Goal: Information Seeking & Learning: Learn about a topic

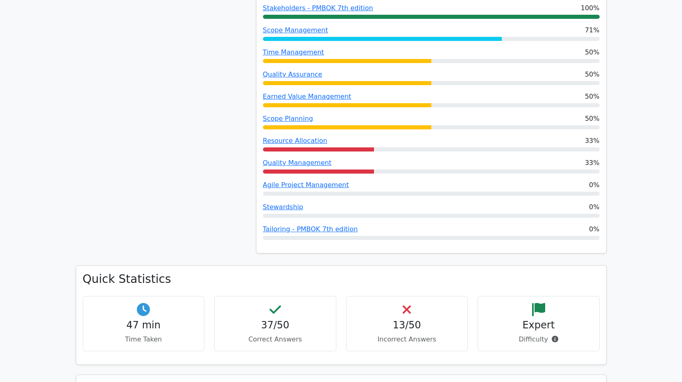
scroll to position [697, 0]
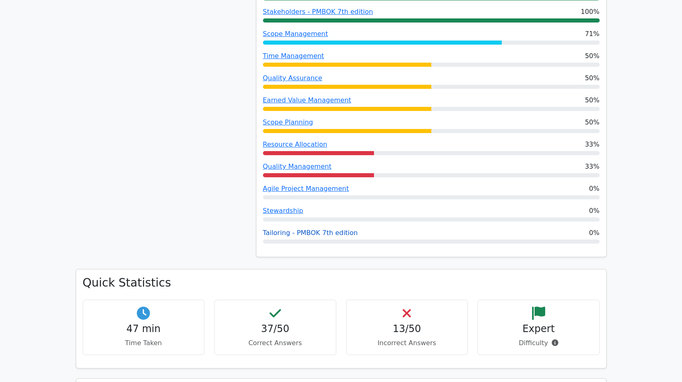
click at [300, 229] on link "Tailoring - PMBOK 7th edition" at bounding box center [310, 233] width 95 height 8
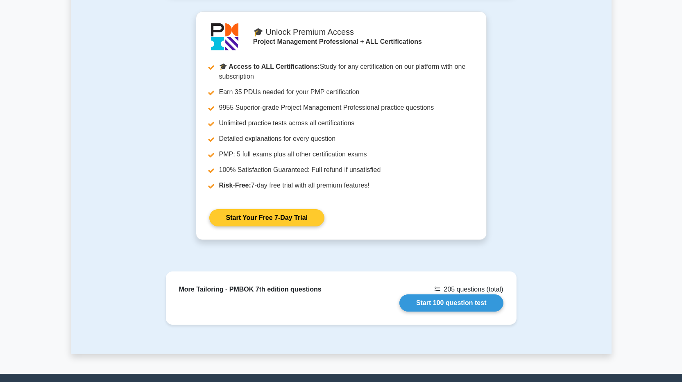
scroll to position [514, 0]
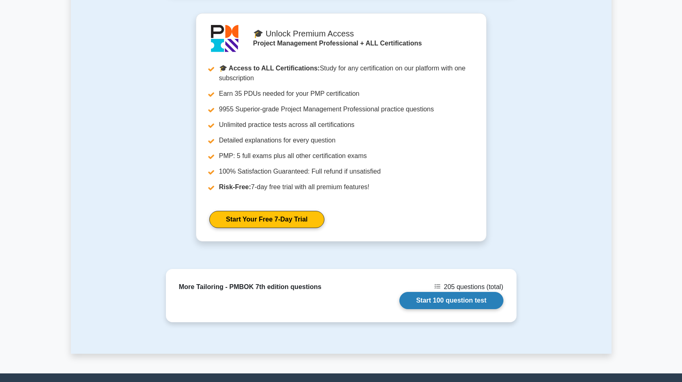
click at [457, 299] on link "Start 100 question test" at bounding box center [452, 300] width 104 height 17
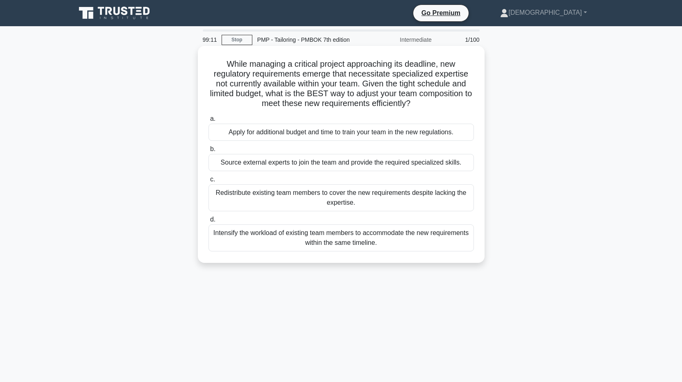
click at [316, 238] on div "Intensify the workload of existing team members to accommodate the new requirem…" at bounding box center [342, 238] width 266 height 27
click at [209, 223] on input "d. Intensify the workload of existing team members to accommodate the new requi…" at bounding box center [209, 219] width 0 height 5
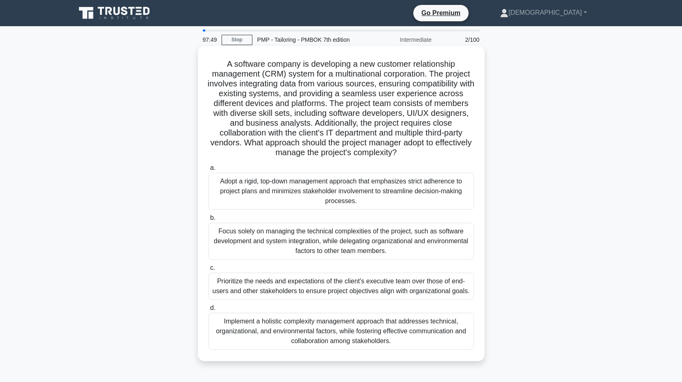
click at [329, 334] on div "Implement a holistic complexity management approach that addresses technical, o…" at bounding box center [342, 331] width 266 height 37
click at [209, 311] on input "d. Implement a holistic complexity management approach that addresses technical…" at bounding box center [209, 308] width 0 height 5
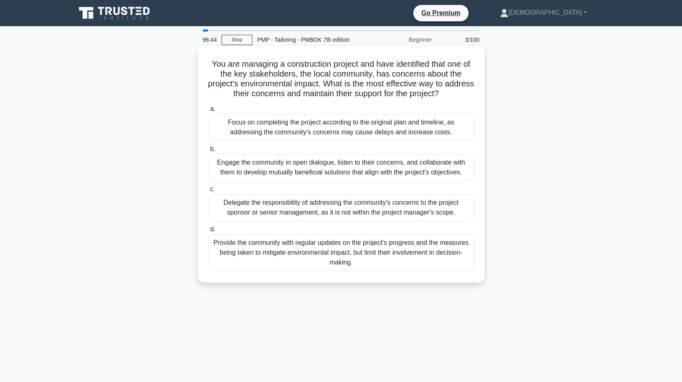
click at [349, 166] on div "Engage the community in open dialogue, listen to their concerns, and collaborat…" at bounding box center [342, 167] width 266 height 27
click at [209, 152] on input "b. Engage the community in open dialogue, listen to their concerns, and collabo…" at bounding box center [209, 149] width 0 height 5
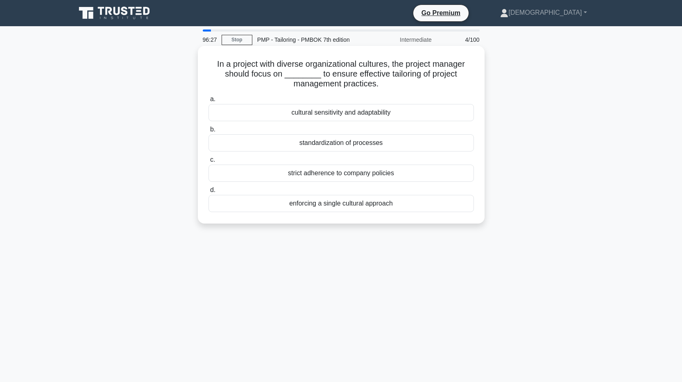
click at [328, 114] on div "cultural sensitivity and adaptability" at bounding box center [342, 112] width 266 height 17
click at [209, 102] on input "a. cultural sensitivity and adaptability" at bounding box center [209, 99] width 0 height 5
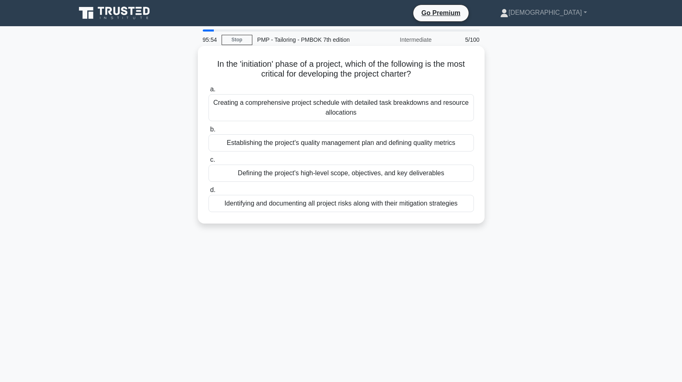
click at [414, 176] on div "Defining the project's high-level scope, objectives, and key deliverables" at bounding box center [342, 173] width 266 height 17
click at [209, 163] on input "c. Defining the project's high-level scope, objectives, and key deliverables" at bounding box center [209, 159] width 0 height 5
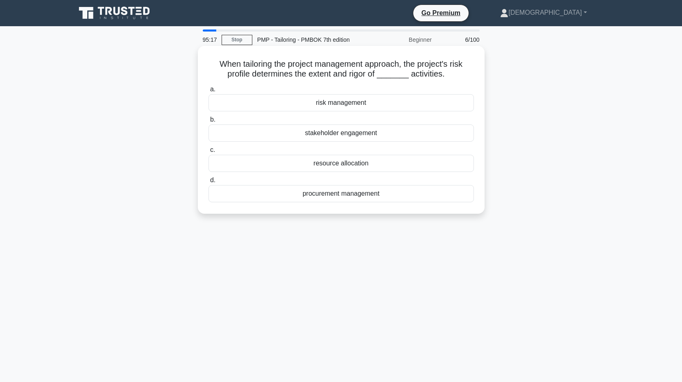
click at [350, 106] on div "risk management" at bounding box center [342, 102] width 266 height 17
click at [209, 92] on input "a. risk management" at bounding box center [209, 89] width 0 height 5
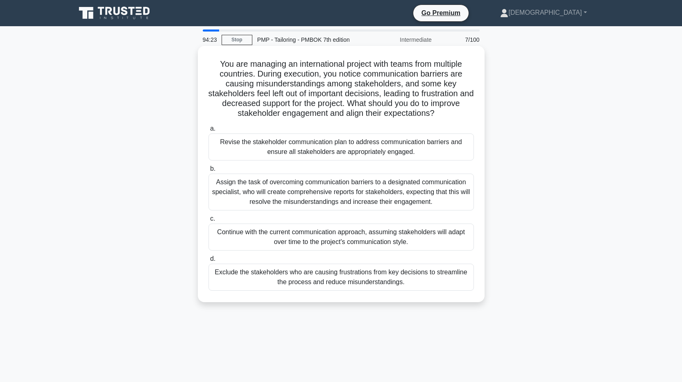
click at [331, 148] on div "Revise the stakeholder communication plan to address communication barriers and…" at bounding box center [342, 147] width 266 height 27
click at [209, 132] on input "a. Revise the stakeholder communication plan to address communication barriers …" at bounding box center [209, 128] width 0 height 5
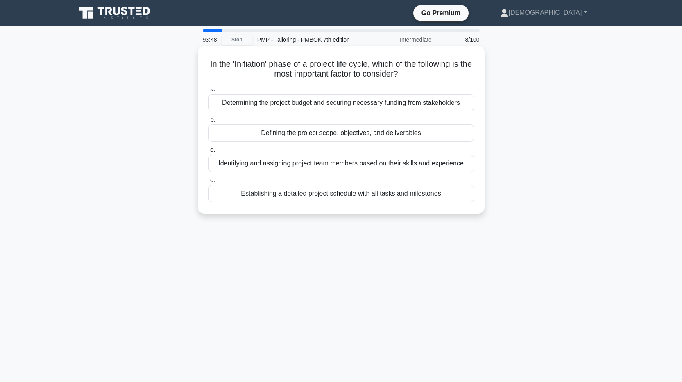
click at [403, 136] on div "Defining the project scope, objectives, and deliverables" at bounding box center [342, 133] width 266 height 17
click at [209, 123] on input "b. Defining the project scope, objectives, and deliverables" at bounding box center [209, 119] width 0 height 5
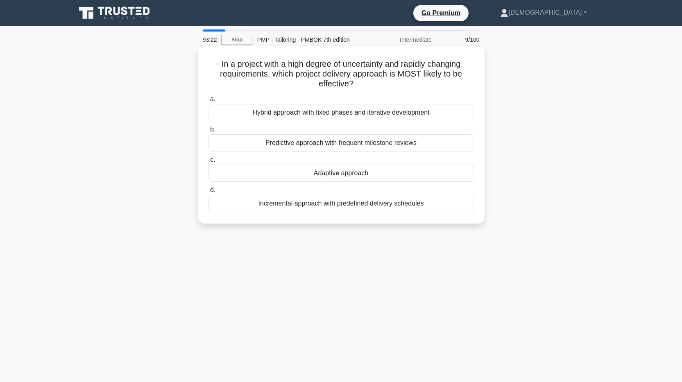
click at [339, 177] on div "Adaptive approach" at bounding box center [342, 173] width 266 height 17
click at [209, 163] on input "c. Adaptive approach" at bounding box center [209, 159] width 0 height 5
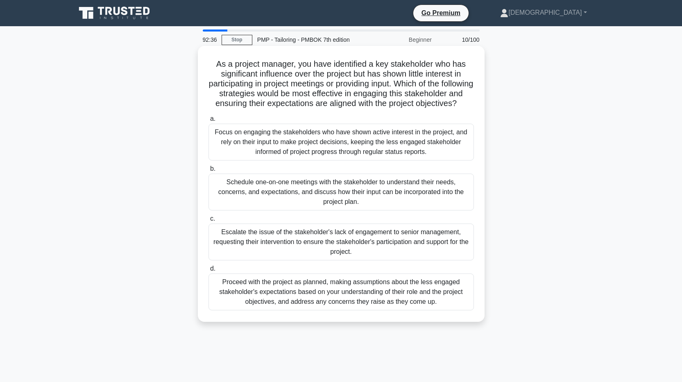
click at [404, 198] on div "Schedule one-on-one meetings with the stakeholder to understand their needs, co…" at bounding box center [342, 192] width 266 height 37
click at [209, 172] on input "b. Schedule one-on-one meetings with the stakeholder to understand their needs,…" at bounding box center [209, 168] width 0 height 5
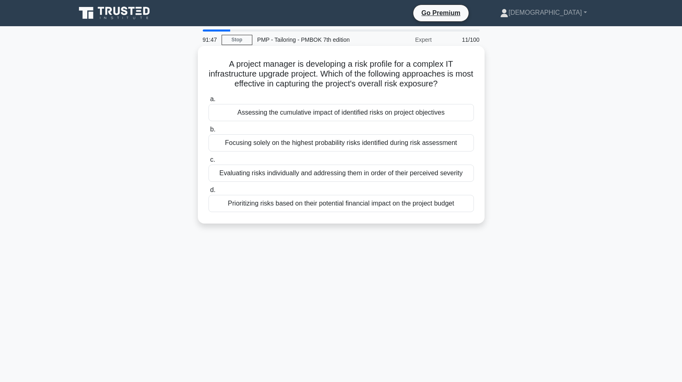
click at [316, 115] on div "Assessing the cumulative impact of identified risks on project objectives" at bounding box center [342, 112] width 266 height 17
click at [209, 102] on input "a. Assessing the cumulative impact of identified risks on project objectives" at bounding box center [209, 99] width 0 height 5
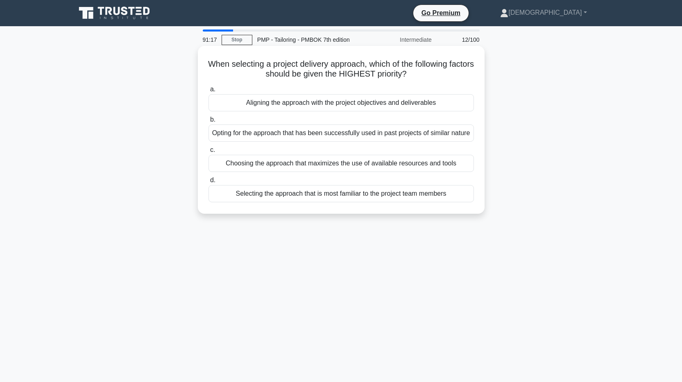
click at [388, 104] on div "Aligning the approach with the project objectives and deliverables" at bounding box center [342, 102] width 266 height 17
click at [209, 92] on input "a. Aligning the approach with the project objectives and deliverables" at bounding box center [209, 89] width 0 height 5
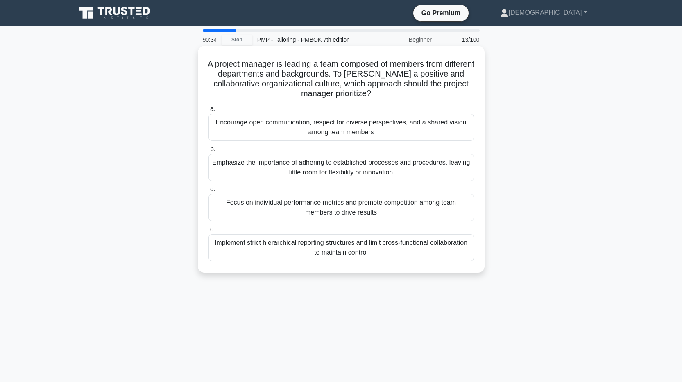
click at [263, 127] on div "Encourage open communication, respect for diverse perspectives, and a shared vi…" at bounding box center [342, 127] width 266 height 27
click at [209, 112] on input "a. Encourage open communication, respect for diverse perspectives, and a shared…" at bounding box center [209, 109] width 0 height 5
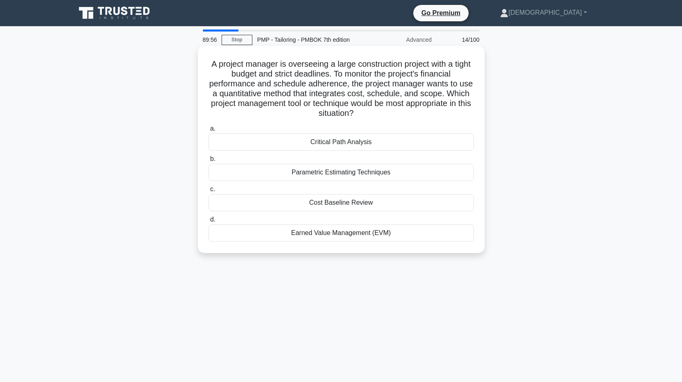
click at [392, 175] on div "Parametric Estimating Techniques" at bounding box center [342, 172] width 266 height 17
click at [209, 162] on input "b. Parametric Estimating Techniques" at bounding box center [209, 159] width 0 height 5
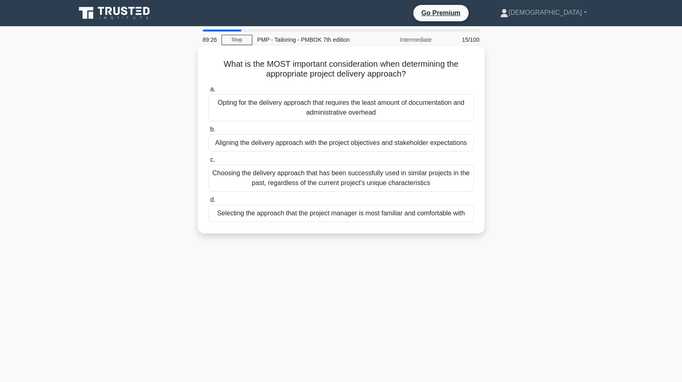
click at [373, 140] on div "Aligning the delivery approach with the project objectives and stakeholder expe…" at bounding box center [342, 142] width 266 height 17
click at [209, 132] on input "b. Aligning the delivery approach with the project objectives and stakeholder e…" at bounding box center [209, 129] width 0 height 5
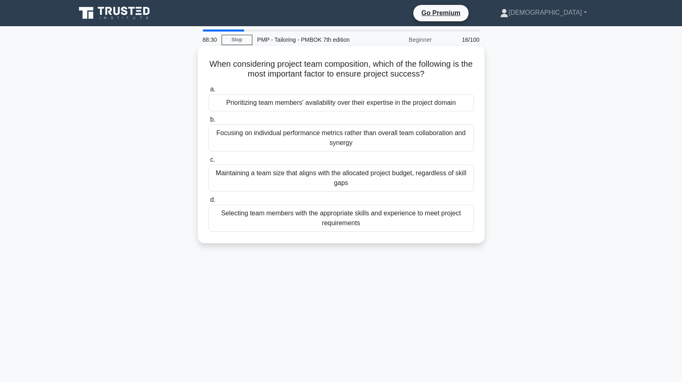
click at [324, 222] on div "Selecting team members with the appropriate skills and experience to meet proje…" at bounding box center [342, 218] width 266 height 27
click at [209, 203] on input "d. Selecting team members with the appropriate skills and experience to meet pr…" at bounding box center [209, 200] width 0 height 5
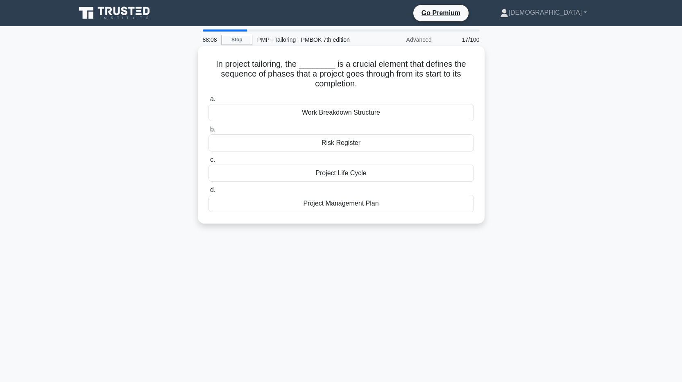
click at [354, 175] on div "Project Life Cycle" at bounding box center [342, 173] width 266 height 17
click at [209, 163] on input "c. Project Life Cycle" at bounding box center [209, 159] width 0 height 5
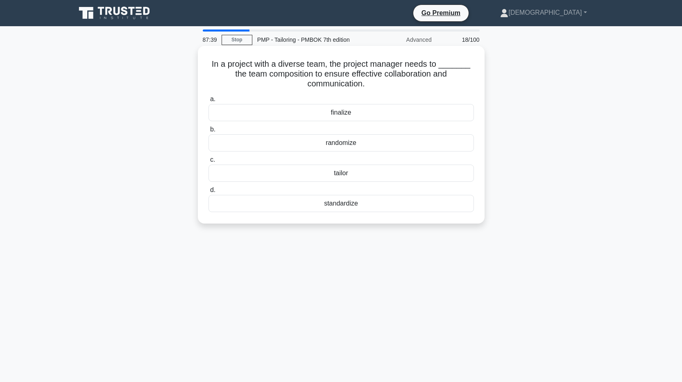
click at [341, 175] on div "tailor" at bounding box center [342, 173] width 266 height 17
click at [209, 163] on input "c. tailor" at bounding box center [209, 159] width 0 height 5
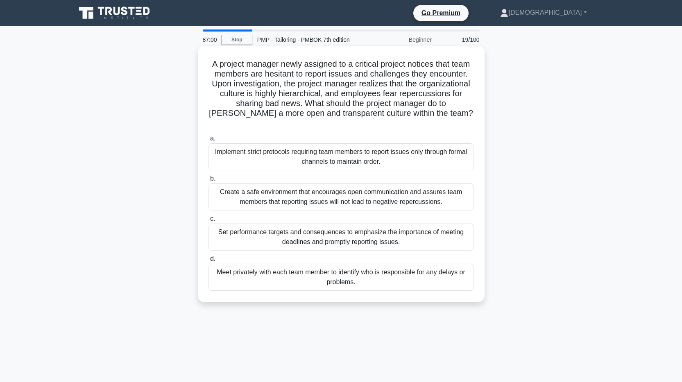
click at [263, 190] on div "Create a safe environment that encourages open communication and assures team m…" at bounding box center [342, 197] width 266 height 27
click at [209, 182] on input "b. Create a safe environment that encourages open communication and assures tea…" at bounding box center [209, 178] width 0 height 5
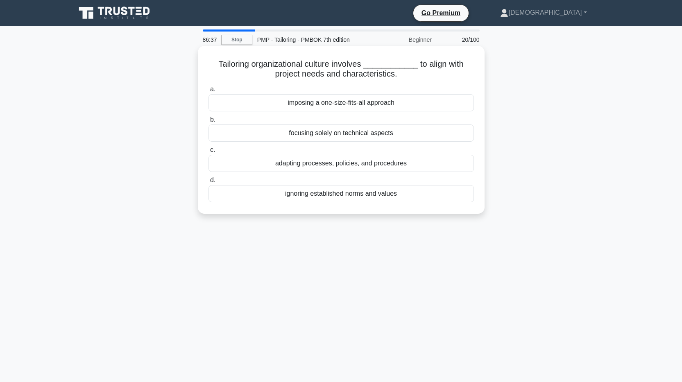
click at [306, 167] on div "adapting processes, policies, and procedures" at bounding box center [342, 163] width 266 height 17
click at [209, 153] on input "c. adapting processes, policies, and procedures" at bounding box center [209, 150] width 0 height 5
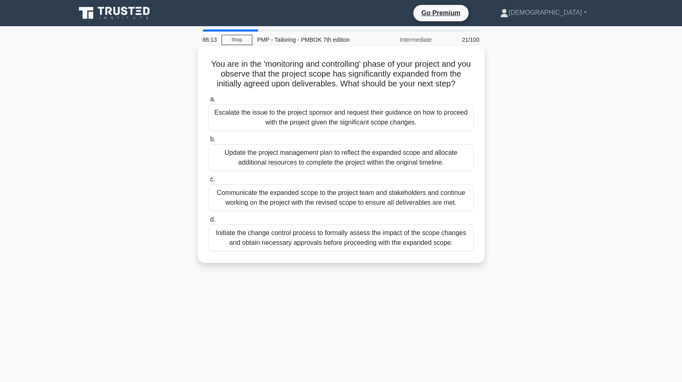
click at [348, 239] on div "Initiate the change control process to formally assess the impact of the scope …" at bounding box center [342, 238] width 266 height 27
click at [209, 223] on input "d. Initiate the change control process to formally assess the impact of the sco…" at bounding box center [209, 219] width 0 height 5
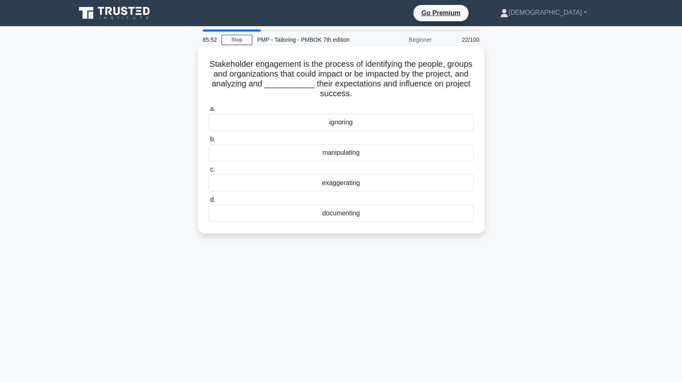
click at [346, 213] on div "documenting" at bounding box center [342, 213] width 266 height 17
click at [209, 203] on input "d. documenting" at bounding box center [209, 200] width 0 height 5
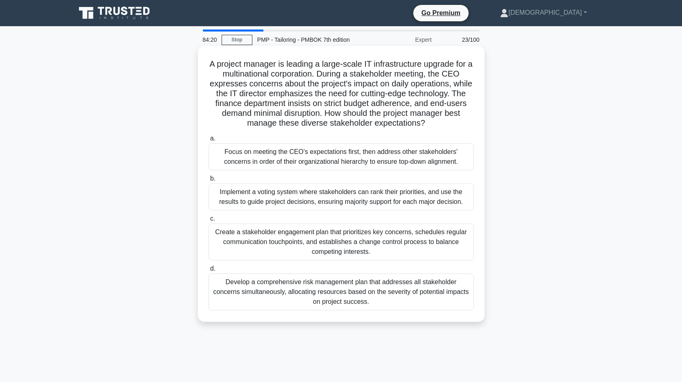
click at [328, 295] on div "Develop a comprehensive risk management plan that addresses all stakeholder con…" at bounding box center [342, 292] width 266 height 37
click at [209, 272] on input "d. Develop a comprehensive risk management plan that addresses all stakeholder …" at bounding box center [209, 268] width 0 height 5
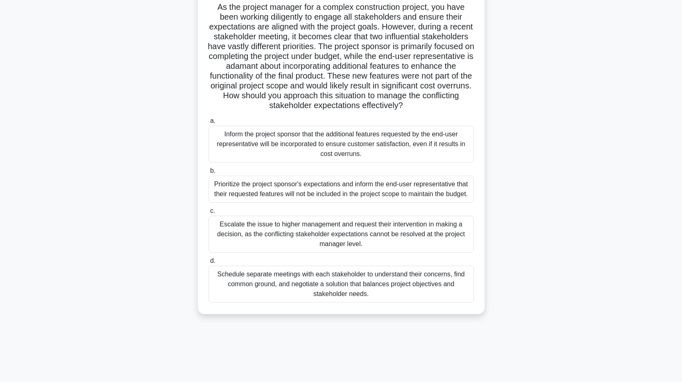
scroll to position [60, 0]
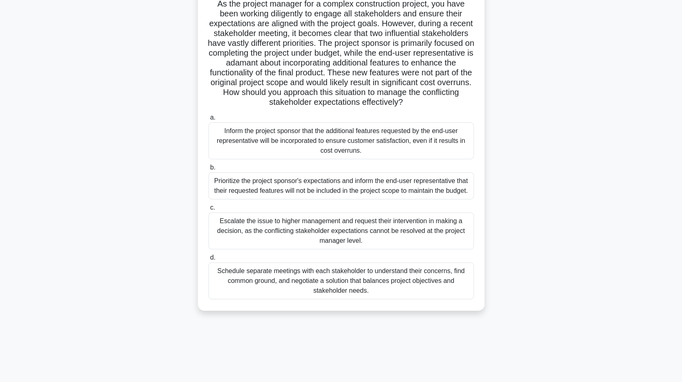
click at [324, 292] on div "Schedule separate meetings with each stakeholder to understand their concerns, …" at bounding box center [342, 281] width 266 height 37
click at [209, 261] on input "d. Schedule separate meetings with each stakeholder to understand their concern…" at bounding box center [209, 257] width 0 height 5
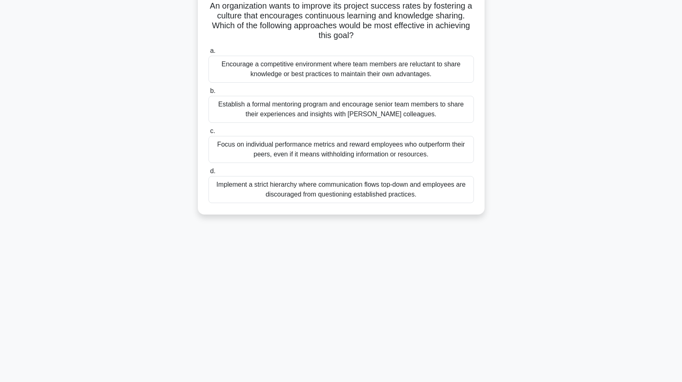
scroll to position [0, 0]
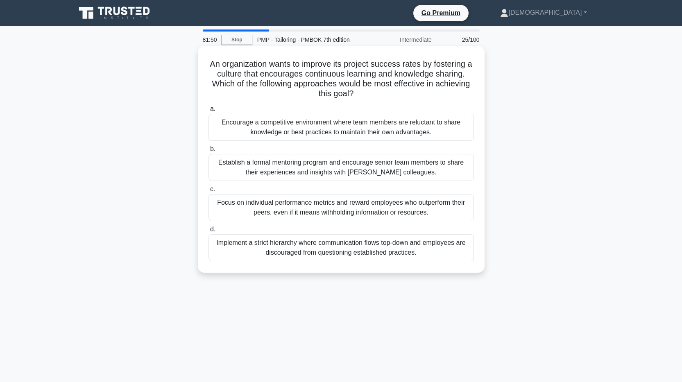
click at [286, 168] on div "Establish a formal mentoring program and encourage senior team members to share…" at bounding box center [342, 167] width 266 height 27
click at [209, 152] on input "b. Establish a formal mentoring program and encourage senior team members to sh…" at bounding box center [209, 149] width 0 height 5
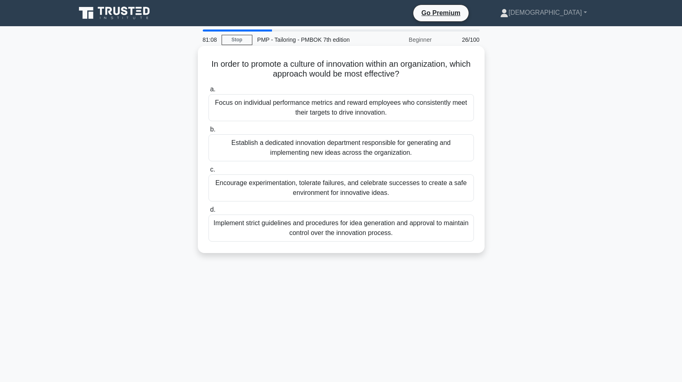
click at [306, 193] on div "Encourage experimentation, tolerate failures, and celebrate successes to create…" at bounding box center [342, 188] width 266 height 27
click at [209, 173] on input "c. Encourage experimentation, tolerate failures, and celebrate successes to cre…" at bounding box center [209, 169] width 0 height 5
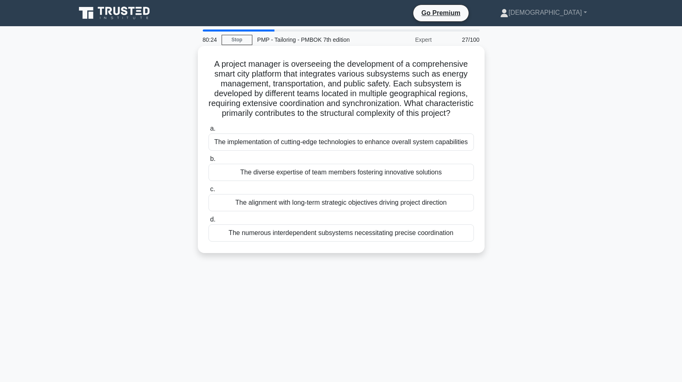
click at [389, 151] on div "The implementation of cutting-edge technologies to enhance overall system capab…" at bounding box center [342, 142] width 266 height 17
click at [209, 132] on input "a. The implementation of cutting-edge technologies to enhance overall system ca…" at bounding box center [209, 128] width 0 height 5
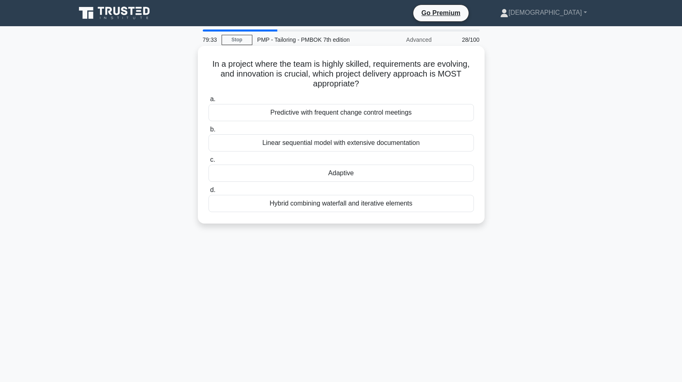
click at [352, 175] on div "Adaptive" at bounding box center [342, 173] width 266 height 17
click at [209, 163] on input "c. Adaptive" at bounding box center [209, 159] width 0 height 5
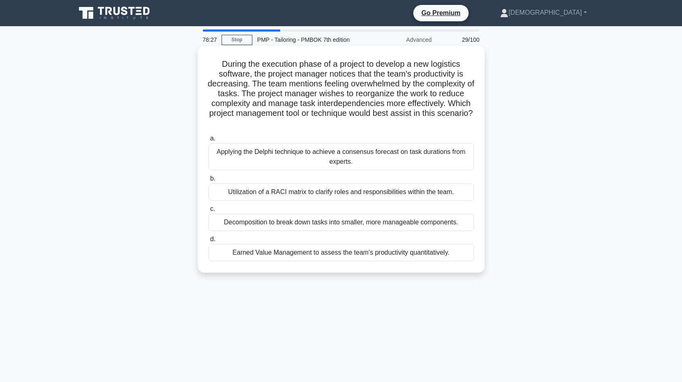
click at [335, 221] on div "Decomposition to break down tasks into smaller, more manageable components." at bounding box center [342, 222] width 266 height 17
click at [209, 212] on input "c. Decomposition to break down tasks into smaller, more manageable components." at bounding box center [209, 209] width 0 height 5
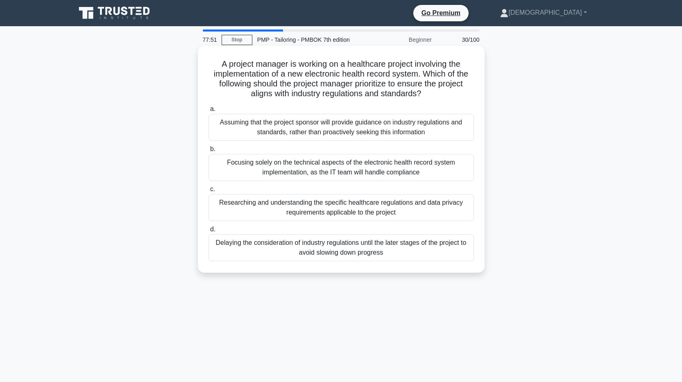
click at [284, 210] on div "Researching and understanding the specific healthcare regulations and data priv…" at bounding box center [342, 207] width 266 height 27
click at [209, 192] on input "c. Researching and understanding the specific healthcare regulations and data p…" at bounding box center [209, 189] width 0 height 5
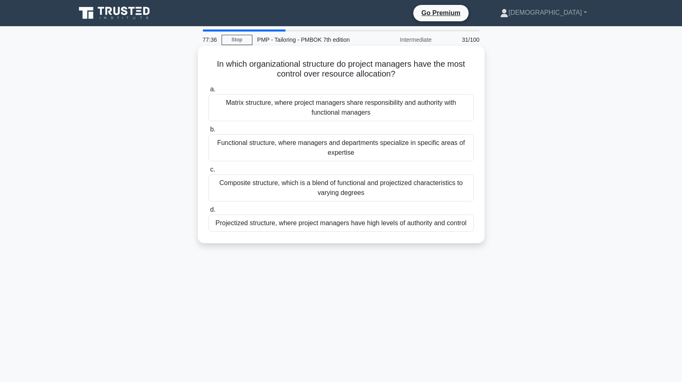
click at [287, 226] on div "Projectized structure, where project managers have high levels of authority and…" at bounding box center [342, 223] width 266 height 17
click at [209, 213] on input "d. Projectized structure, where project managers have high levels of authority …" at bounding box center [209, 209] width 0 height 5
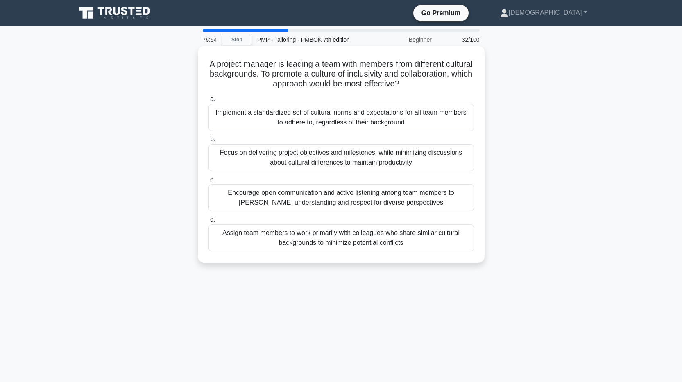
click at [282, 194] on div "Encourage open communication and active listening among team members to foster …" at bounding box center [342, 197] width 266 height 27
click at [209, 182] on input "c. Encourage open communication and active listening among team members to fost…" at bounding box center [209, 179] width 0 height 5
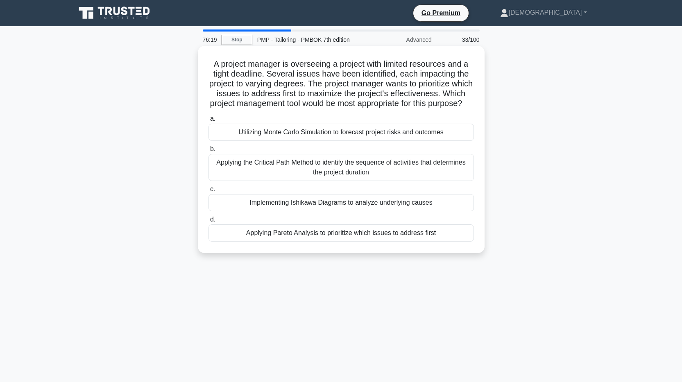
click at [282, 141] on div "Utilizing Monte Carlo Simulation to forecast project risks and outcomes" at bounding box center [342, 132] width 266 height 17
click at [209, 122] on input "a. Utilizing Monte Carlo Simulation to forecast project risks and outcomes" at bounding box center [209, 118] width 0 height 5
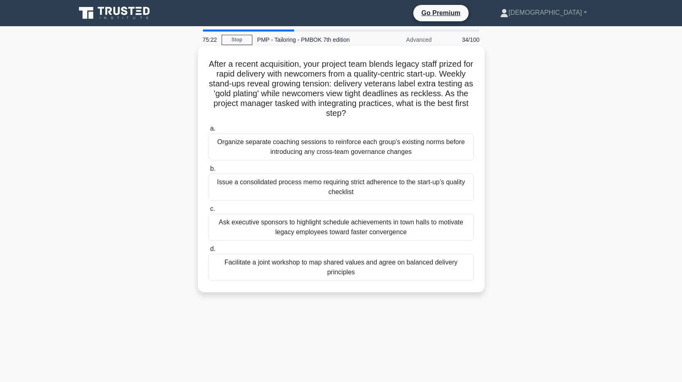
click at [270, 266] on div "Facilitate a joint workshop to map shared values and agree on balanced delivery…" at bounding box center [342, 267] width 266 height 27
click at [209, 252] on input "d. Facilitate a joint workshop to map shared values and agree on balanced deliv…" at bounding box center [209, 249] width 0 height 5
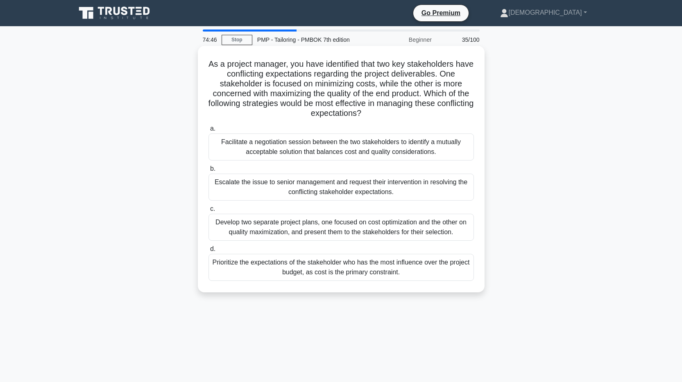
click at [297, 148] on div "Facilitate a negotiation session between the two stakeholders to identify a mut…" at bounding box center [342, 147] width 266 height 27
click at [209, 132] on input "a. Facilitate a negotiation session between the two stakeholders to identify a …" at bounding box center [209, 128] width 0 height 5
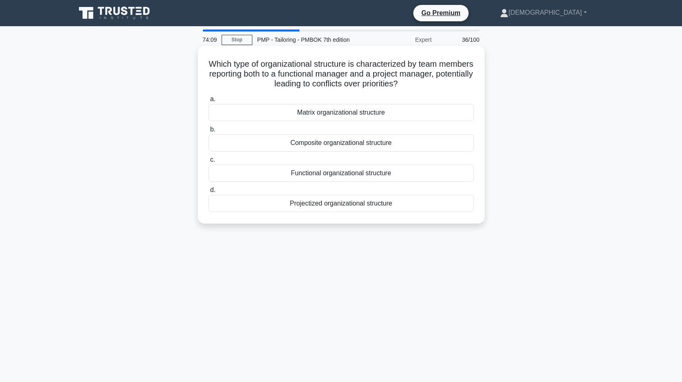
click at [349, 144] on div "Composite organizational structure" at bounding box center [342, 142] width 266 height 17
click at [209, 132] on input "b. Composite organizational structure" at bounding box center [209, 129] width 0 height 5
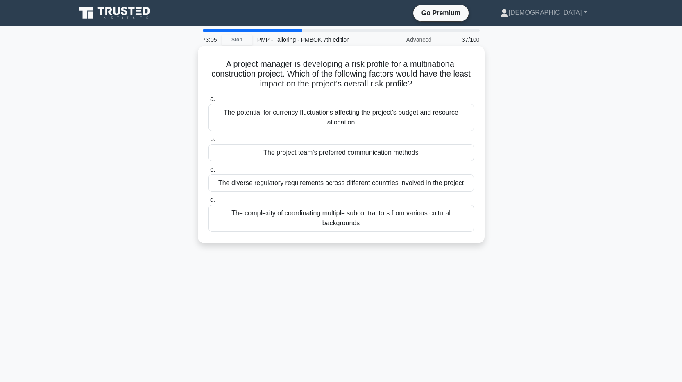
click at [350, 154] on div "The project team's preferred communication methods" at bounding box center [342, 152] width 266 height 17
click at [209, 142] on input "b. The project team's preferred communication methods" at bounding box center [209, 139] width 0 height 5
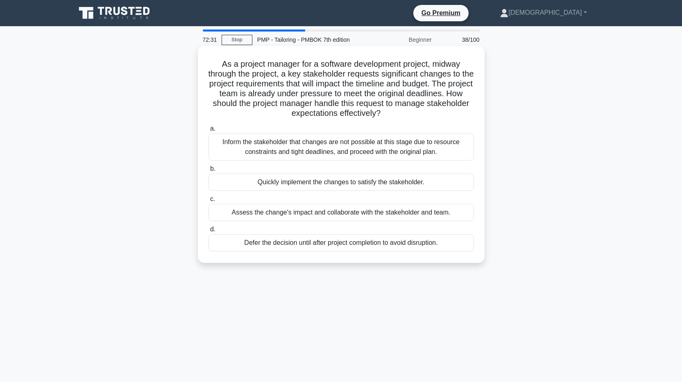
click at [338, 211] on div "Assess the change's impact and collaborate with the stakeholder and team." at bounding box center [342, 212] width 266 height 17
click at [209, 202] on input "c. Assess the change's impact and collaborate with the stakeholder and team." at bounding box center [209, 199] width 0 height 5
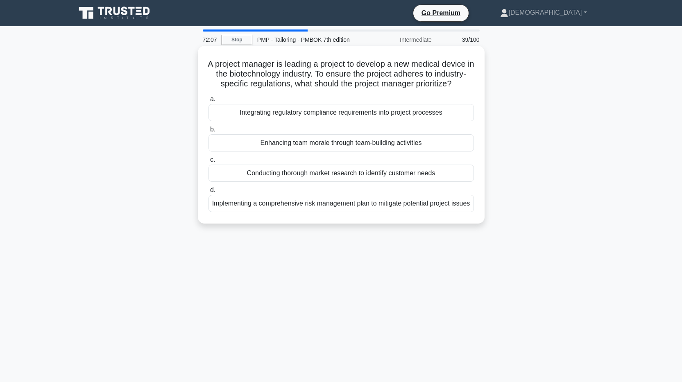
click at [279, 121] on div "Integrating regulatory compliance requirements into project processes" at bounding box center [342, 112] width 266 height 17
click at [209, 102] on input "a. Integrating regulatory compliance requirements into project processes" at bounding box center [209, 99] width 0 height 5
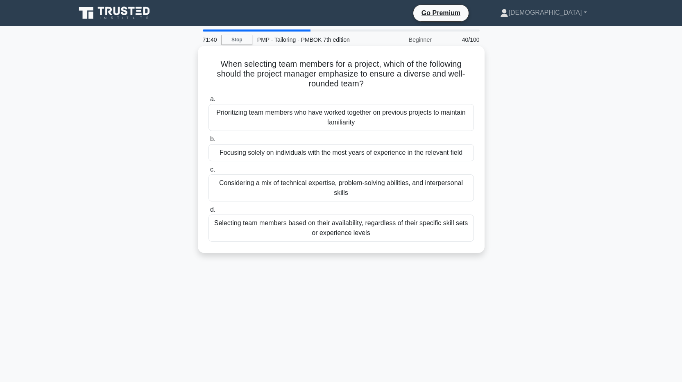
click at [255, 186] on div "Considering a mix of technical expertise, problem-solving abilities, and interp…" at bounding box center [342, 188] width 266 height 27
click at [209, 173] on input "c. Considering a mix of technical expertise, problem-solving abilities, and int…" at bounding box center [209, 169] width 0 height 5
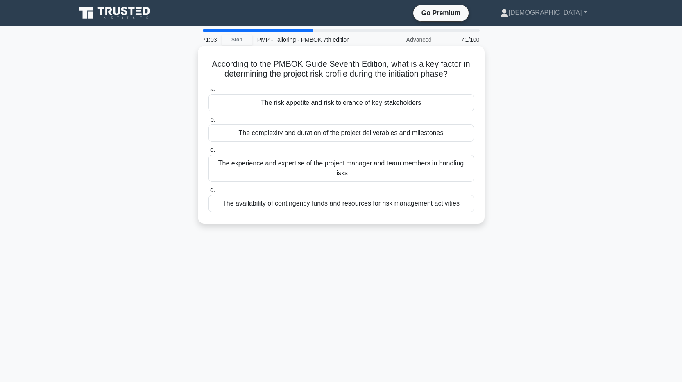
click at [344, 104] on div "The risk appetite and risk tolerance of key stakeholders" at bounding box center [342, 102] width 266 height 17
click at [209, 92] on input "a. The risk appetite and risk tolerance of key stakeholders" at bounding box center [209, 89] width 0 height 5
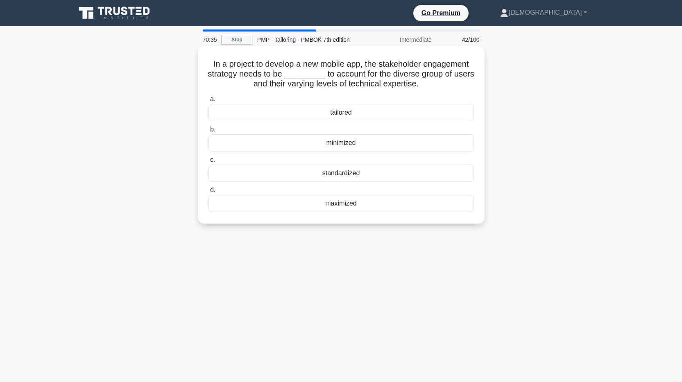
click at [335, 114] on div "tailored" at bounding box center [342, 112] width 266 height 17
click at [209, 102] on input "a. tailored" at bounding box center [209, 99] width 0 height 5
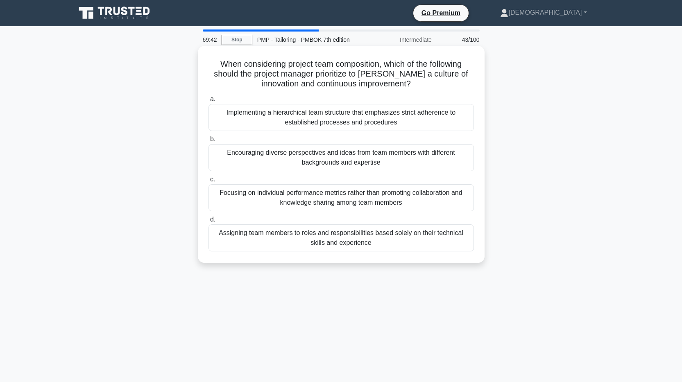
click at [322, 157] on div "Encouraging diverse perspectives and ideas from team members with different bac…" at bounding box center [342, 157] width 266 height 27
click at [209, 142] on input "b. Encouraging diverse perspectives and ideas from team members with different …" at bounding box center [209, 139] width 0 height 5
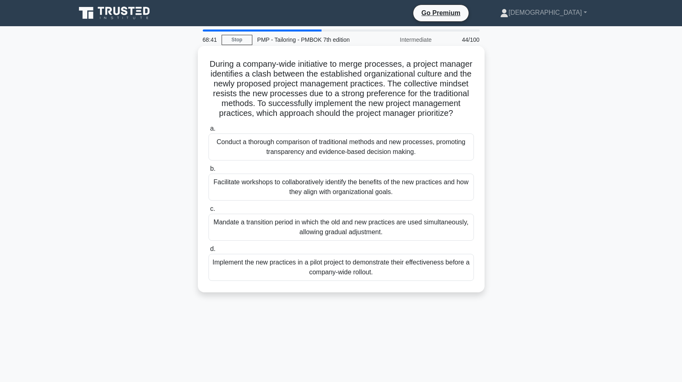
click at [324, 279] on div "Implement the new practices in a pilot project to demonstrate their effectivene…" at bounding box center [342, 267] width 266 height 27
click at [209, 252] on input "d. Implement the new practices in a pilot project to demonstrate their effectiv…" at bounding box center [209, 249] width 0 height 5
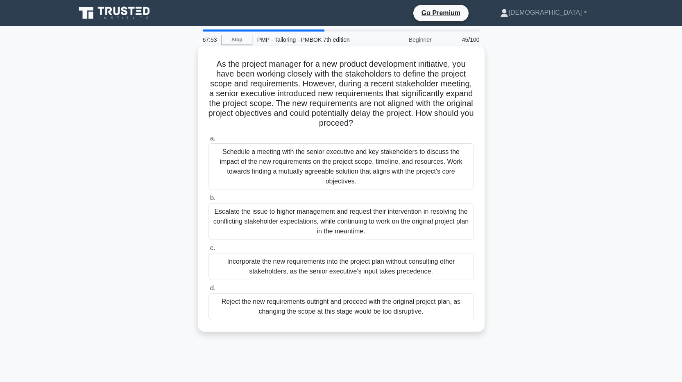
click at [250, 161] on div "Schedule a meeting with the senior executive and key stakeholders to discuss th…" at bounding box center [342, 166] width 266 height 47
click at [209, 141] on input "a. Schedule a meeting with the senior executive and key stakeholders to discuss…" at bounding box center [209, 138] width 0 height 5
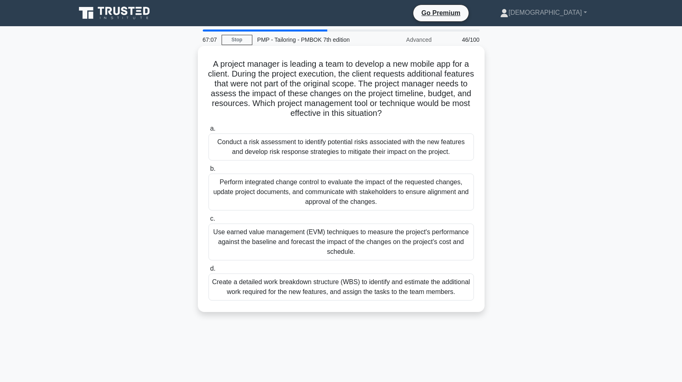
click at [250, 195] on div "Perform integrated change control to evaluate the impact of the requested chang…" at bounding box center [342, 192] width 266 height 37
click at [209, 172] on input "b. Perform integrated change control to evaluate the impact of the requested ch…" at bounding box center [209, 168] width 0 height 5
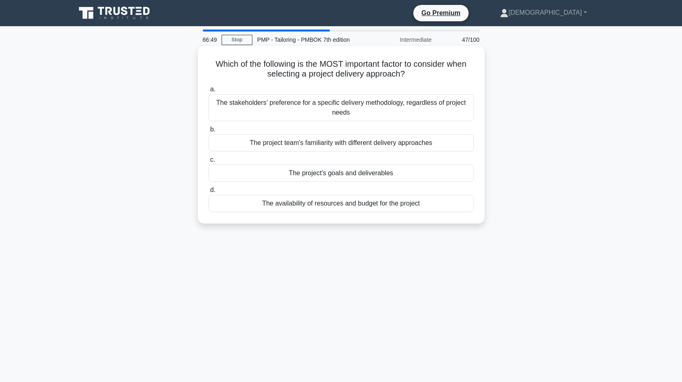
click at [303, 177] on div "The project's goals and deliverables" at bounding box center [342, 173] width 266 height 17
click at [209, 163] on input "c. The project's goals and deliverables" at bounding box center [209, 159] width 0 height 5
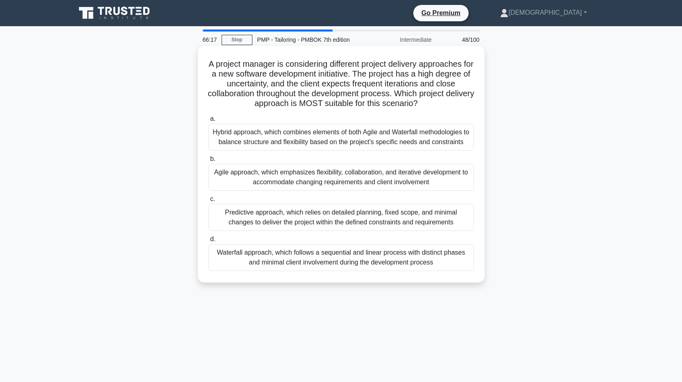
click at [242, 177] on div "Agile approach, which emphasizes flexibility, collaboration, and iterative deve…" at bounding box center [342, 177] width 266 height 27
click at [209, 162] on input "b. Agile approach, which emphasizes flexibility, collaboration, and iterative d…" at bounding box center [209, 159] width 0 height 5
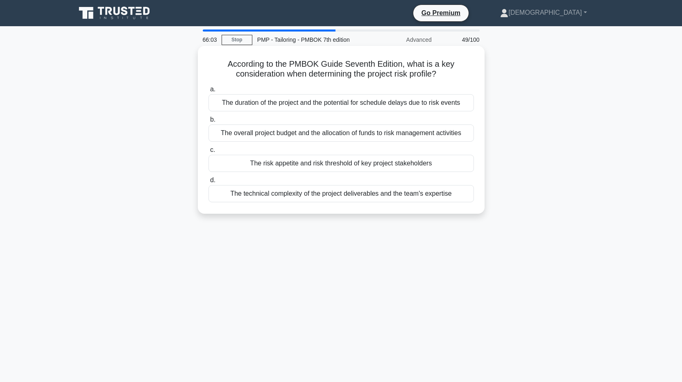
click at [301, 168] on div "The risk appetite and risk threshold of key project stakeholders" at bounding box center [342, 163] width 266 height 17
click at [209, 153] on input "c. The risk appetite and risk threshold of key project stakeholders" at bounding box center [209, 150] width 0 height 5
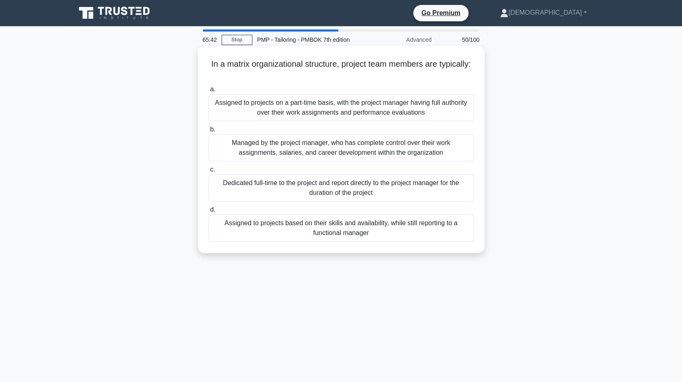
click at [252, 109] on div "Assigned to projects on a part-time basis, with the project manager having full…" at bounding box center [342, 107] width 266 height 27
click at [209, 92] on input "a. Assigned to projects on a part-time basis, with the project manager having f…" at bounding box center [209, 89] width 0 height 5
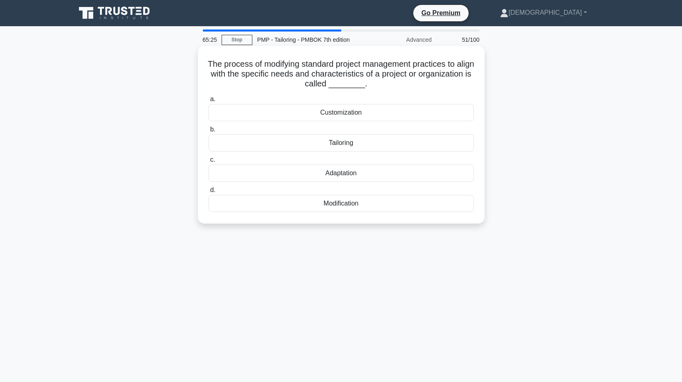
click at [338, 144] on div "Tailoring" at bounding box center [342, 142] width 266 height 17
click at [209, 132] on input "b. Tailoring" at bounding box center [209, 129] width 0 height 5
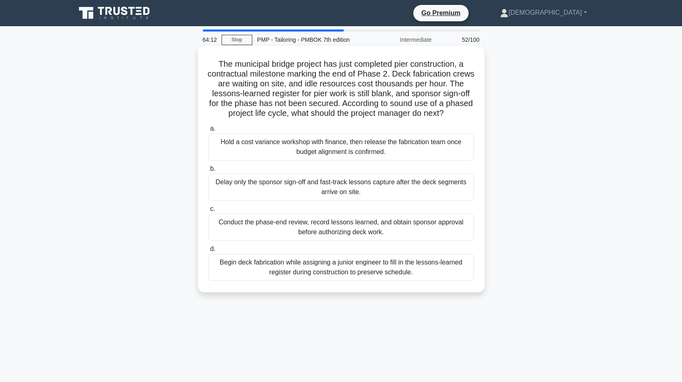
click at [254, 234] on div "Conduct the phase-end review, record lessons learned, and obtain sponsor approv…" at bounding box center [342, 227] width 266 height 27
click at [209, 212] on input "c. Conduct the phase-end review, record lessons learned, and obtain sponsor app…" at bounding box center [209, 209] width 0 height 5
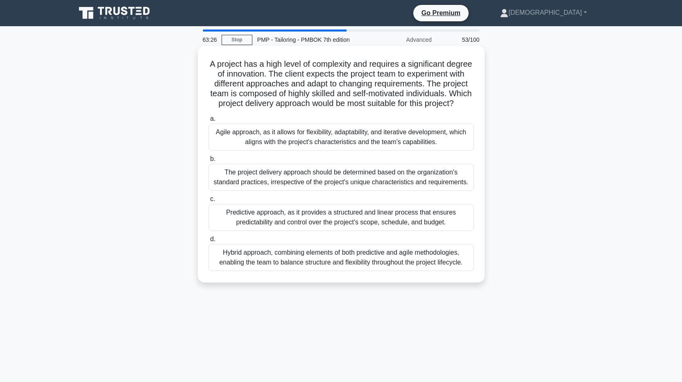
click at [235, 149] on div "Agile approach, as it allows for flexibility, adaptability, and iterative devel…" at bounding box center [342, 137] width 266 height 27
click at [209, 122] on input "a. Agile approach, as it allows for flexibility, adaptability, and iterative de…" at bounding box center [209, 118] width 0 height 5
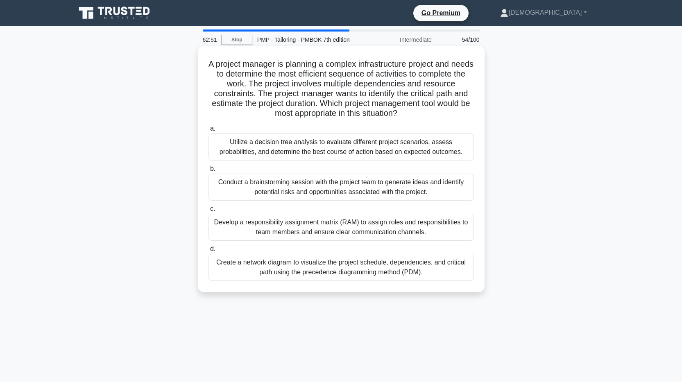
click at [245, 264] on div "Create a network diagram to visualize the project schedule, dependencies, and c…" at bounding box center [342, 267] width 266 height 27
click at [209, 252] on input "d. Create a network diagram to visualize the project schedule, dependencies, an…" at bounding box center [209, 249] width 0 height 5
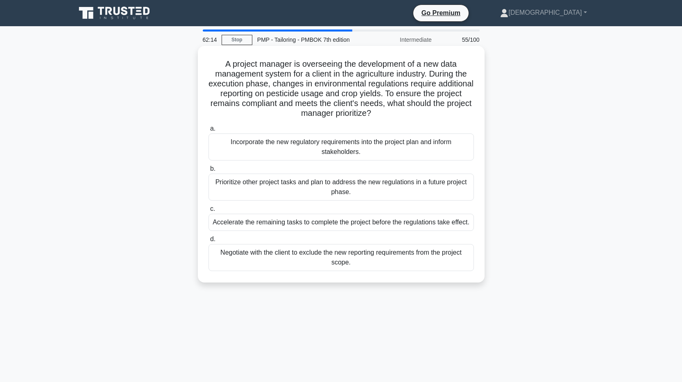
click at [254, 150] on div "Incorporate the new regulatory requirements into the project plan and inform st…" at bounding box center [342, 147] width 266 height 27
click at [209, 132] on input "a. Incorporate the new regulatory requirements into the project plan and inform…" at bounding box center [209, 128] width 0 height 5
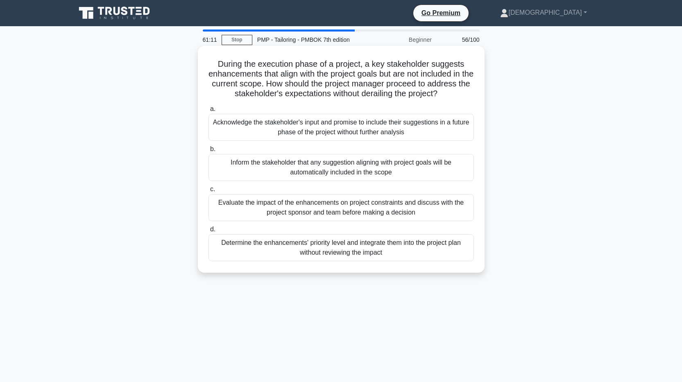
click at [259, 213] on div "Evaluate the impact of the enhancements on project constraints and discuss with…" at bounding box center [342, 207] width 266 height 27
click at [209, 192] on input "c. Evaluate the impact of the enhancements on project constraints and discuss w…" at bounding box center [209, 189] width 0 height 5
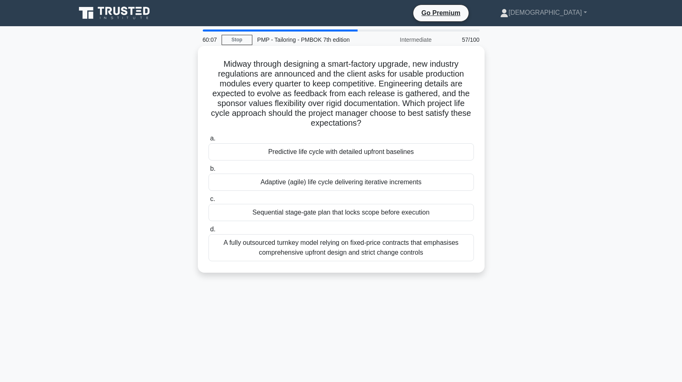
click at [287, 186] on div "Adaptive (agile) life cycle delivering iterative increments" at bounding box center [342, 182] width 266 height 17
click at [209, 172] on input "b. Adaptive (agile) life cycle delivering iterative increments" at bounding box center [209, 168] width 0 height 5
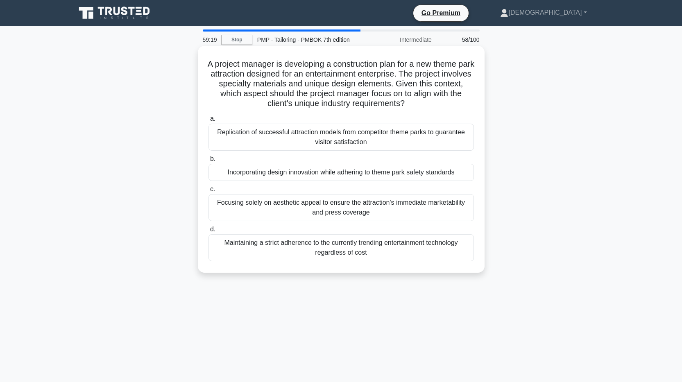
click at [274, 174] on div "Incorporating design innovation while adhering to theme park safety standards" at bounding box center [342, 172] width 266 height 17
click at [209, 162] on input "b. Incorporating design innovation while adhering to theme park safety standards" at bounding box center [209, 159] width 0 height 5
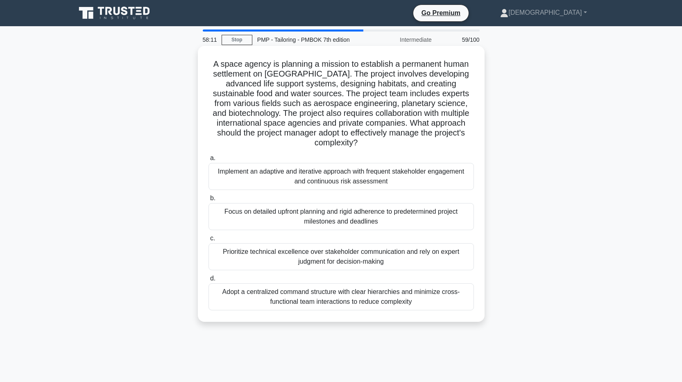
click at [372, 169] on div "Implement an adaptive and iterative approach with frequent stakeholder engageme…" at bounding box center [342, 176] width 266 height 27
click at [209, 161] on input "a. Implement an adaptive and iterative approach with frequent stakeholder engag…" at bounding box center [209, 158] width 0 height 5
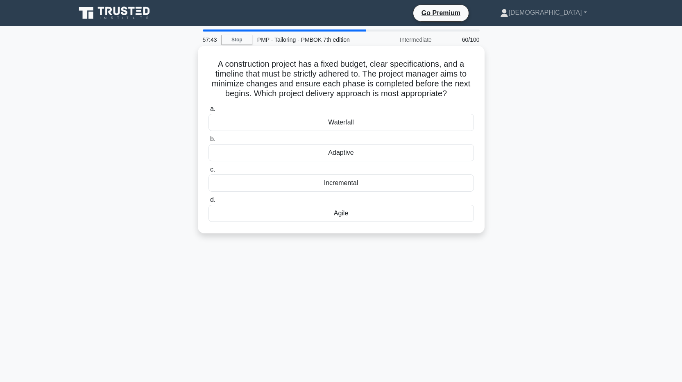
click at [345, 124] on div "Waterfall" at bounding box center [342, 122] width 266 height 17
click at [209, 112] on input "a. Waterfall" at bounding box center [209, 109] width 0 height 5
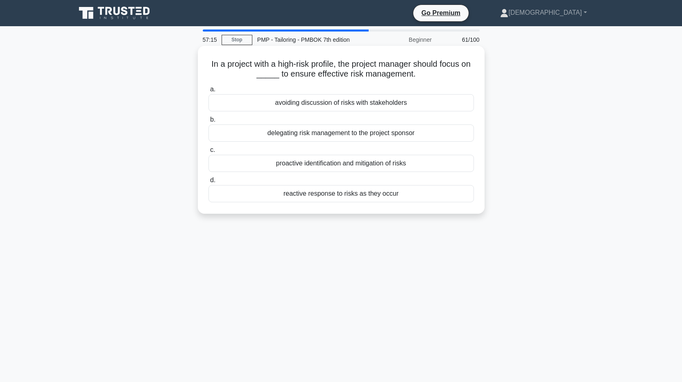
click at [329, 167] on div "proactive identification and mitigation of risks" at bounding box center [342, 163] width 266 height 17
click at [209, 153] on input "c. proactive identification and mitigation of risks" at bounding box center [209, 150] width 0 height 5
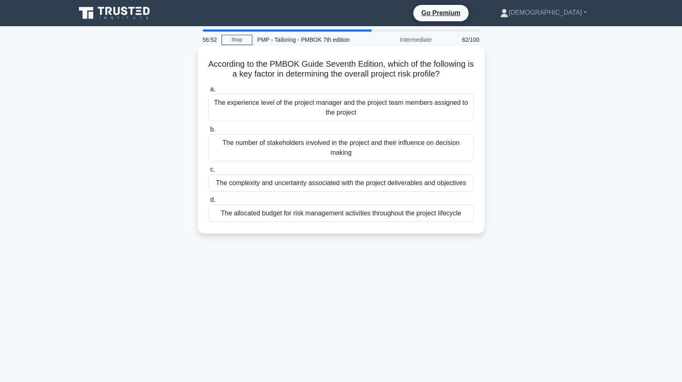
click at [247, 187] on div "The complexity and uncertainty associated with the project deliverables and obj…" at bounding box center [342, 183] width 266 height 17
click at [209, 173] on input "c. The complexity and uncertainty associated with the project deliverables and …" at bounding box center [209, 169] width 0 height 5
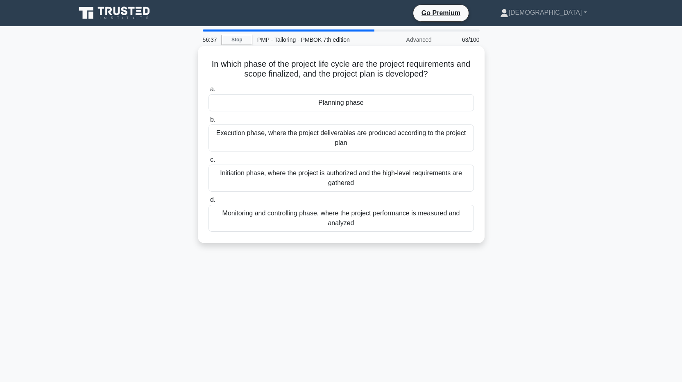
click at [336, 104] on div "Planning phase" at bounding box center [342, 102] width 266 height 17
click at [209, 92] on input "a. Planning phase" at bounding box center [209, 89] width 0 height 5
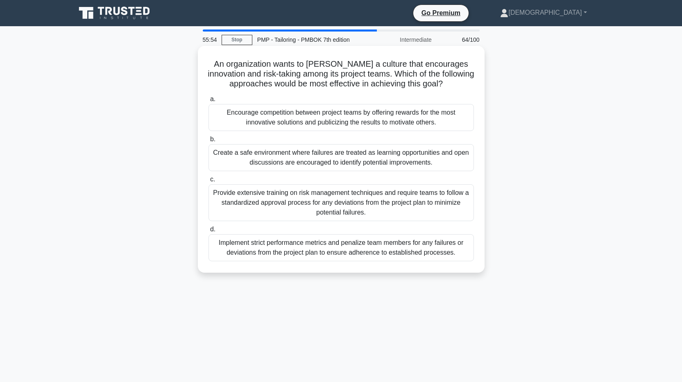
click at [280, 160] on div "Create a safe environment where failures are treated as learning opportunities …" at bounding box center [342, 157] width 266 height 27
click at [209, 142] on input "b. Create a safe environment where failures are treated as learning opportuniti…" at bounding box center [209, 139] width 0 height 5
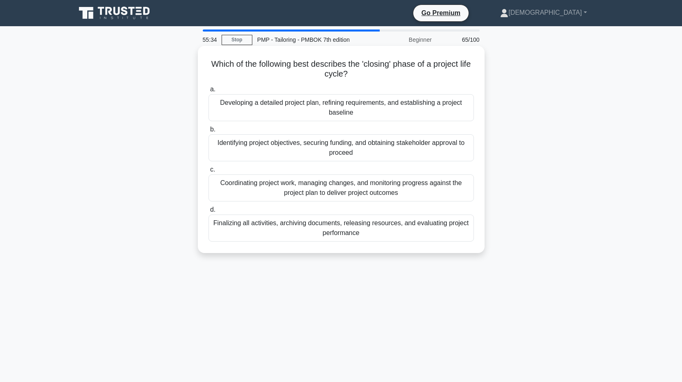
click at [299, 226] on div "Finalizing all activities, archiving documents, releasing resources, and evalua…" at bounding box center [342, 228] width 266 height 27
click at [209, 213] on input "d. Finalizing all activities, archiving documents, releasing resources, and eva…" at bounding box center [209, 209] width 0 height 5
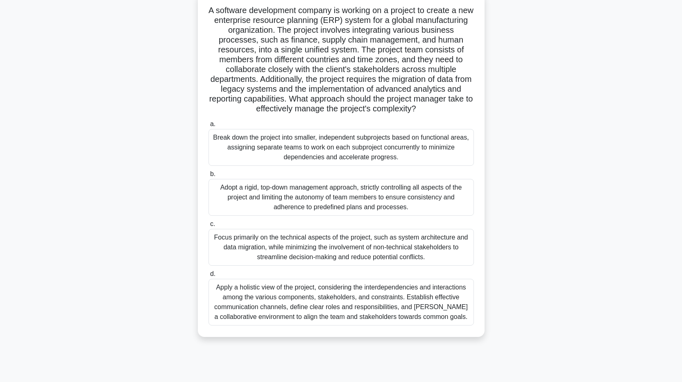
scroll to position [60, 0]
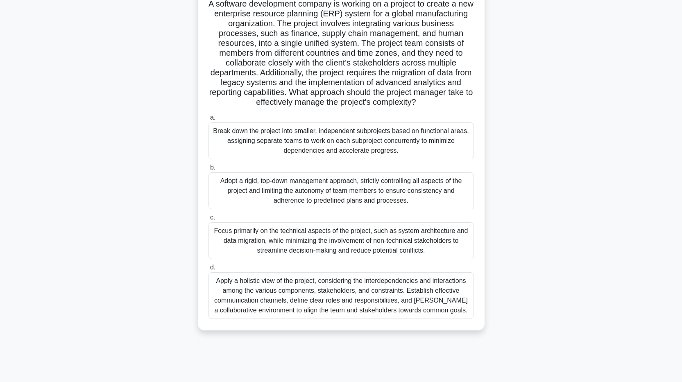
click at [270, 294] on div "Apply a holistic view of the project, considering the interdependencies and int…" at bounding box center [342, 295] width 266 height 47
click at [209, 270] on input "d. Apply a holistic view of the project, considering the interdependencies and …" at bounding box center [209, 267] width 0 height 5
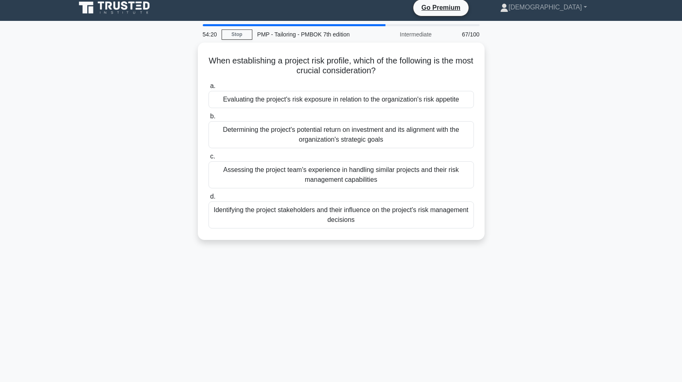
scroll to position [0, 0]
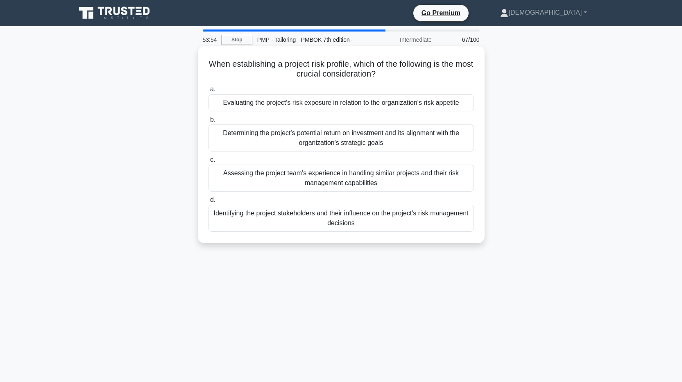
click at [302, 106] on div "Evaluating the project's risk exposure in relation to the organization's risk a…" at bounding box center [342, 102] width 266 height 17
click at [209, 92] on input "a. Evaluating the project's risk exposure in relation to the organization's ris…" at bounding box center [209, 89] width 0 height 5
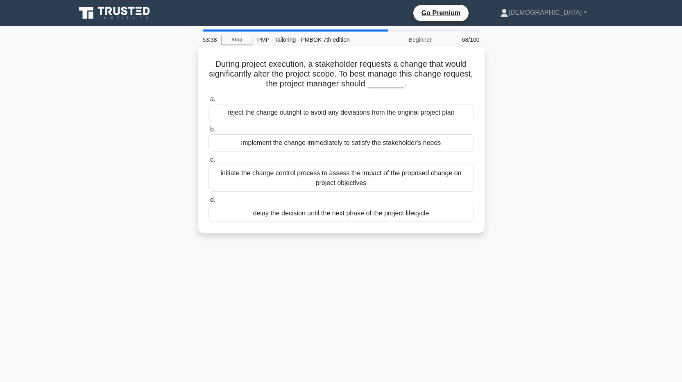
click at [285, 173] on div "initiate the change control process to assess the impact of the proposed change…" at bounding box center [342, 178] width 266 height 27
click at [209, 163] on input "c. initiate the change control process to assess the impact of the proposed cha…" at bounding box center [209, 159] width 0 height 5
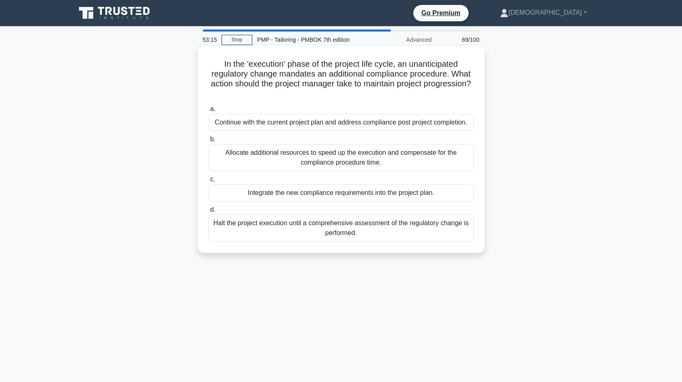
click at [411, 195] on div "Integrate the new compliance requirements into the project plan." at bounding box center [342, 192] width 266 height 17
click at [209, 182] on input "c. Integrate the new compliance requirements into the project plan." at bounding box center [209, 179] width 0 height 5
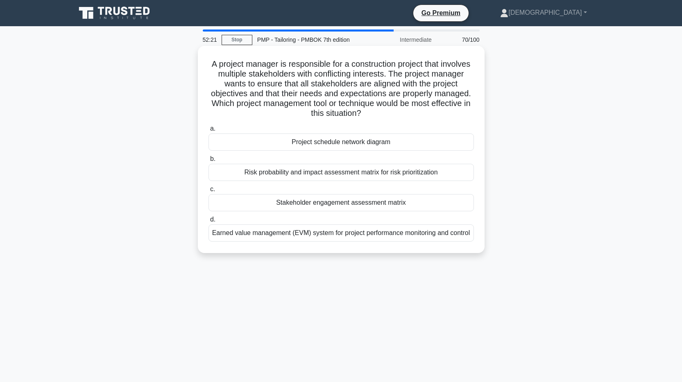
click at [389, 204] on div "Stakeholder engagement assessment matrix" at bounding box center [342, 202] width 266 height 17
click at [209, 192] on input "c. Stakeholder engagement assessment matrix" at bounding box center [209, 189] width 0 height 5
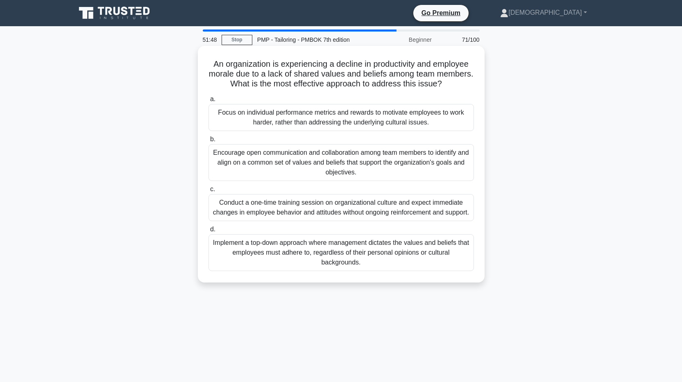
click at [437, 163] on div "Encourage open communication and collaboration among team members to identify a…" at bounding box center [342, 162] width 266 height 37
click at [209, 142] on input "b. Encourage open communication and collaboration among team members to identif…" at bounding box center [209, 139] width 0 height 5
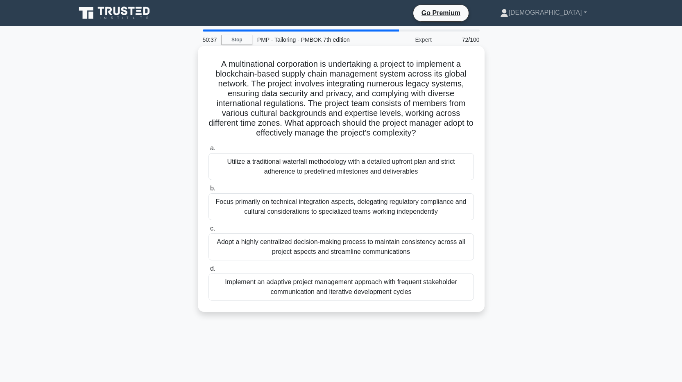
click at [371, 287] on div "Implement an adaptive project management approach with frequent stakeholder com…" at bounding box center [342, 287] width 266 height 27
click at [209, 272] on input "d. Implement an adaptive project management approach with frequent stakeholder …" at bounding box center [209, 268] width 0 height 5
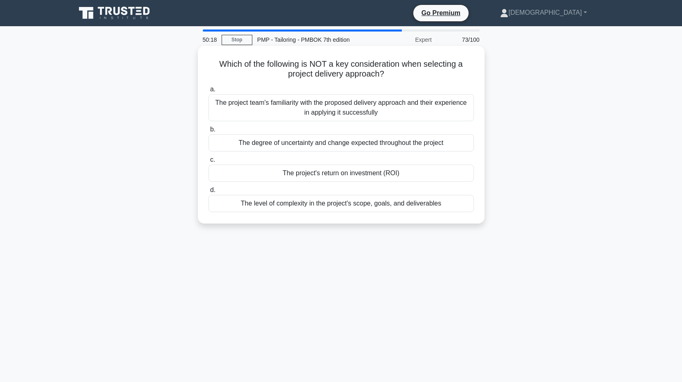
click at [342, 111] on div "The project team's familiarity with the proposed delivery approach and their ex…" at bounding box center [342, 107] width 266 height 27
click at [209, 92] on input "a. The project team's familiarity with the proposed delivery approach and their…" at bounding box center [209, 89] width 0 height 5
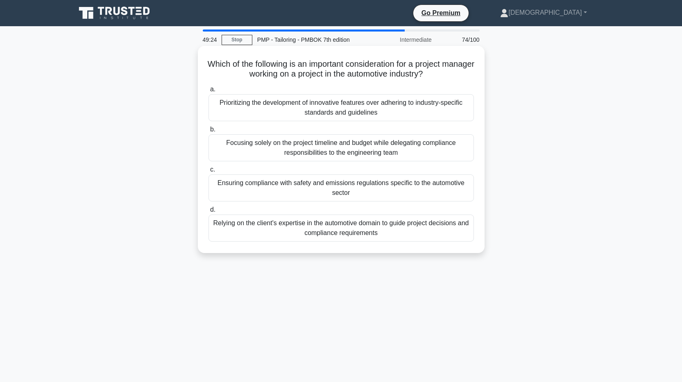
click at [388, 193] on div "Ensuring compliance with safety and emissions regulations specific to the autom…" at bounding box center [342, 188] width 266 height 27
click at [209, 173] on input "c. Ensuring compliance with safety and emissions regulations specific to the au…" at bounding box center [209, 169] width 0 height 5
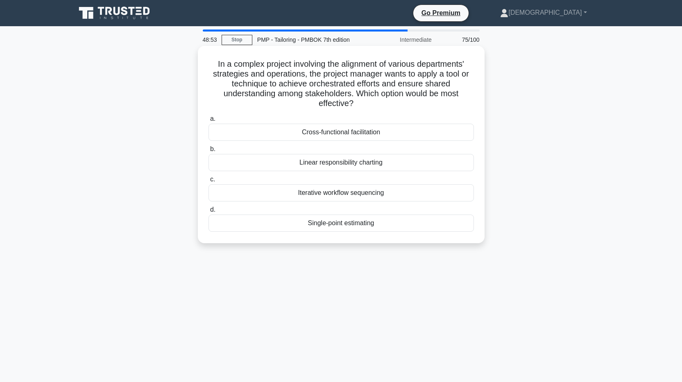
click at [378, 133] on div "Cross-functional facilitation" at bounding box center [342, 132] width 266 height 17
click at [209, 122] on input "a. Cross-functional facilitation" at bounding box center [209, 118] width 0 height 5
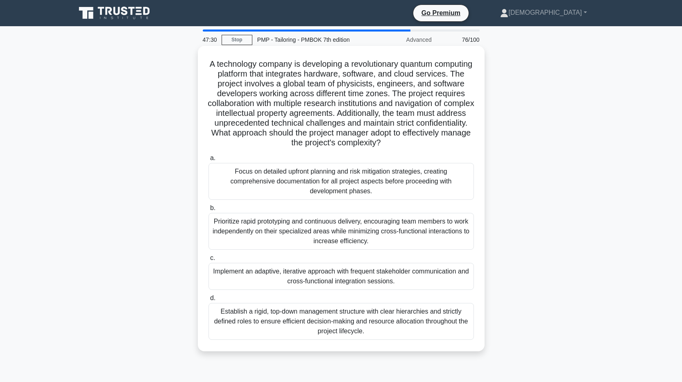
click at [307, 279] on div "Implement an adaptive, iterative approach with frequent stakeholder communicati…" at bounding box center [342, 276] width 266 height 27
click at [209, 261] on input "c. Implement an adaptive, iterative approach with frequent stakeholder communic…" at bounding box center [209, 258] width 0 height 5
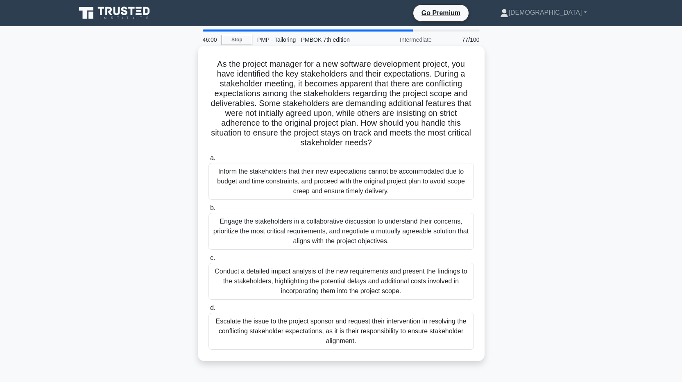
click at [339, 239] on div "Engage the stakeholders in a collaborative discussion to understand their conce…" at bounding box center [342, 231] width 266 height 37
click at [209, 211] on input "b. Engage the stakeholders in a collaborative discussion to understand their co…" at bounding box center [209, 208] width 0 height 5
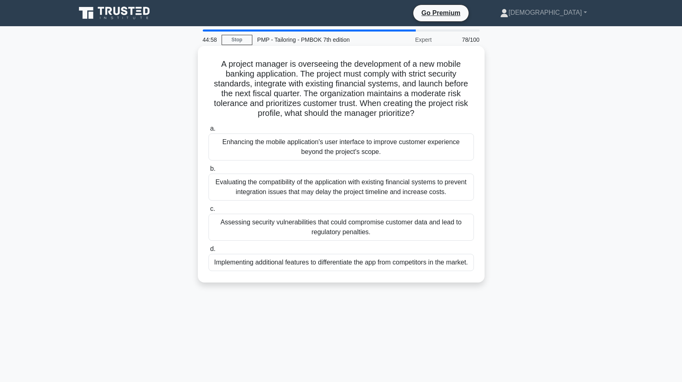
click at [367, 271] on div "Implementing additional features to differentiate the app from competitors in t…" at bounding box center [342, 262] width 266 height 17
click at [209, 252] on input "d. Implementing additional features to differentiate the app from competitors i…" at bounding box center [209, 249] width 0 height 5
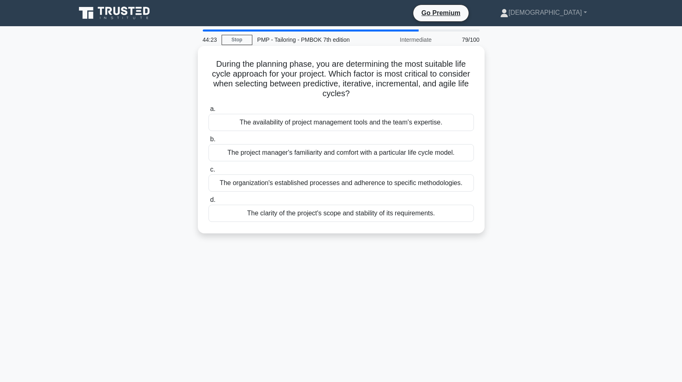
click at [305, 216] on div "The clarity of the project's scope and stability of its requirements." at bounding box center [342, 213] width 266 height 17
click at [209, 203] on input "d. The clarity of the project's scope and stability of its requirements." at bounding box center [209, 200] width 0 height 5
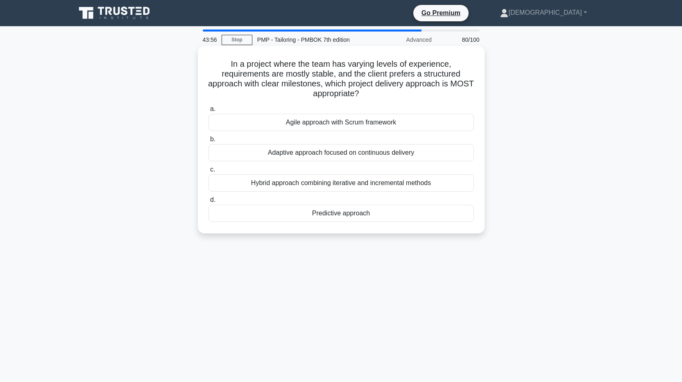
click at [327, 215] on div "Predictive approach" at bounding box center [342, 213] width 266 height 17
click at [209, 203] on input "d. Predictive approach" at bounding box center [209, 200] width 0 height 5
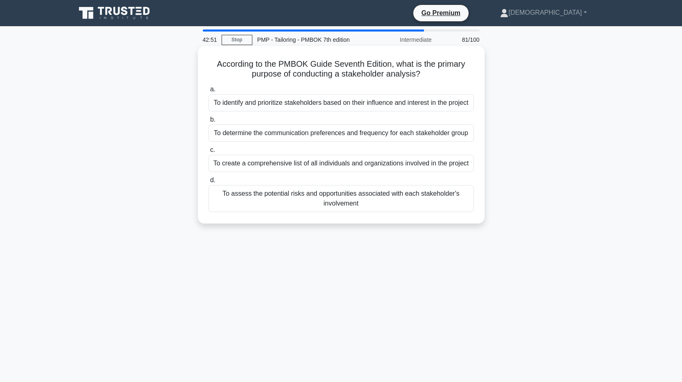
click at [332, 201] on div "To assess the potential risks and opportunities associated with each stakeholde…" at bounding box center [342, 198] width 266 height 27
click at [209, 183] on input "d. To assess the potential risks and opportunities associated with each stakeho…" at bounding box center [209, 180] width 0 height 5
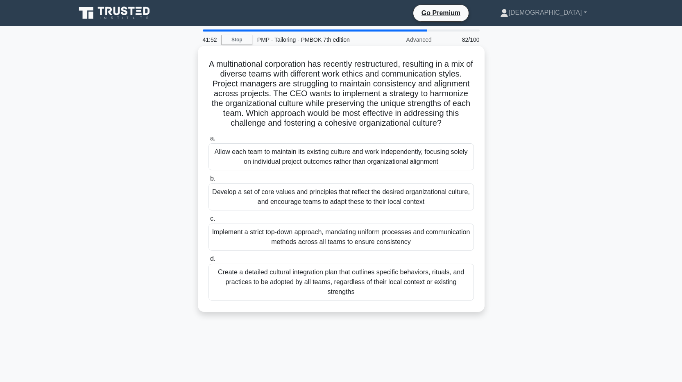
click at [300, 202] on div "Develop a set of core values and principles that reflect the desired organizati…" at bounding box center [342, 197] width 266 height 27
click at [209, 182] on input "b. Develop a set of core values and principles that reflect the desired organiz…" at bounding box center [209, 178] width 0 height 5
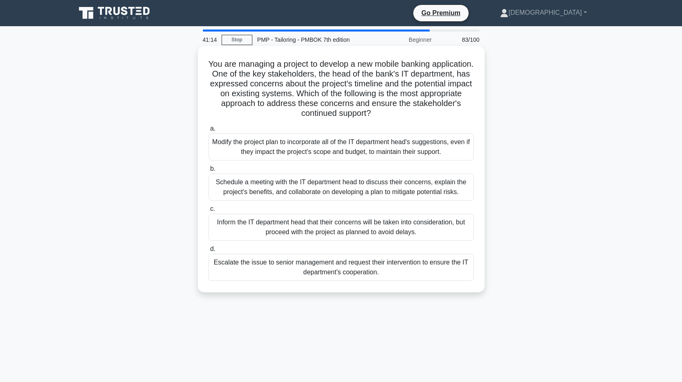
click at [412, 189] on div "Schedule a meeting with the IT department head to discuss their concerns, expla…" at bounding box center [342, 187] width 266 height 27
click at [209, 172] on input "b. Schedule a meeting with the IT department head to discuss their concerns, ex…" at bounding box center [209, 168] width 0 height 5
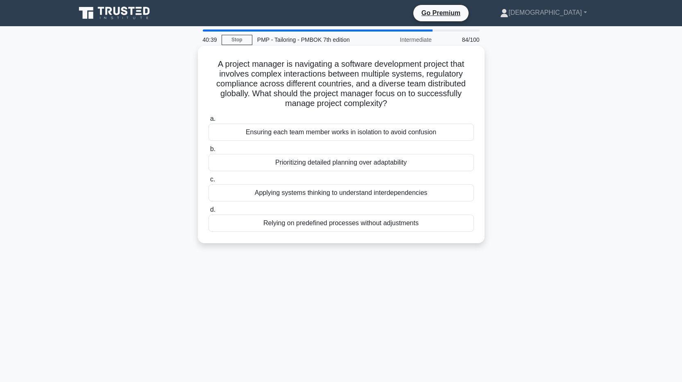
click at [341, 198] on div "Applying systems thinking to understand interdependencies" at bounding box center [342, 192] width 266 height 17
click at [209, 182] on input "c. Applying systems thinking to understand interdependencies" at bounding box center [209, 179] width 0 height 5
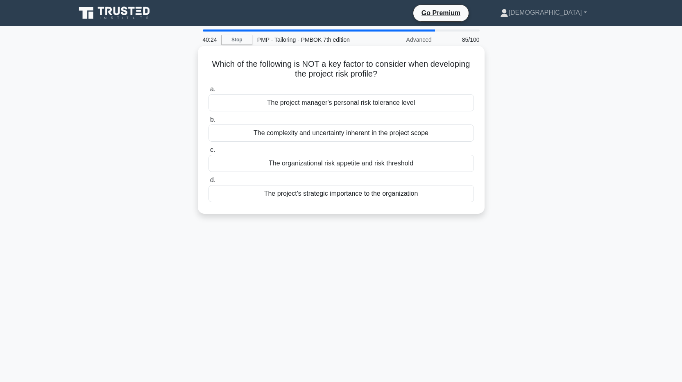
click at [328, 108] on div "The project manager's personal risk tolerance level" at bounding box center [342, 102] width 266 height 17
click at [209, 92] on input "a. The project manager's personal risk tolerance level" at bounding box center [209, 89] width 0 height 5
click at [352, 195] on div "The company's past experience with similar projects" at bounding box center [342, 193] width 266 height 17
click at [209, 183] on input "d. The company's past experience with similar projects" at bounding box center [209, 180] width 0 height 5
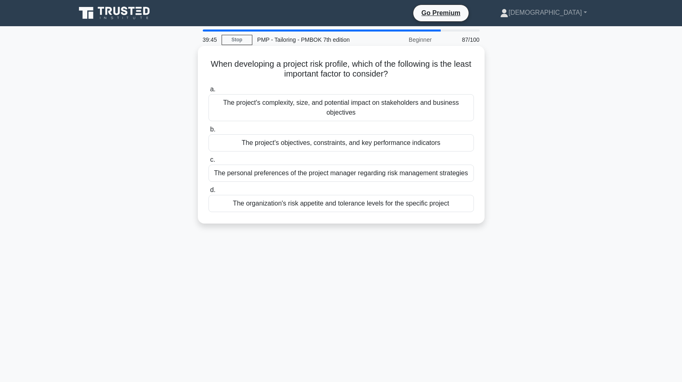
click at [225, 175] on div "The personal preferences of the project manager regarding risk management strat…" at bounding box center [342, 173] width 266 height 17
click at [209, 163] on input "c. The personal preferences of the project manager regarding risk management st…" at bounding box center [209, 159] width 0 height 5
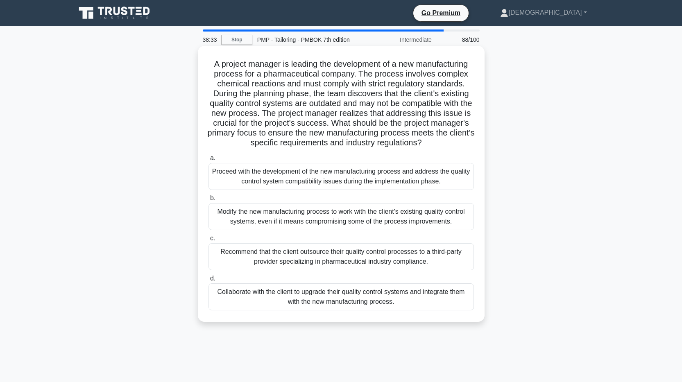
click at [316, 302] on div "Collaborate with the client to upgrade their quality control systems and integr…" at bounding box center [342, 297] width 266 height 27
click at [209, 282] on input "d. Collaborate with the client to upgrade their quality control systems and int…" at bounding box center [209, 278] width 0 height 5
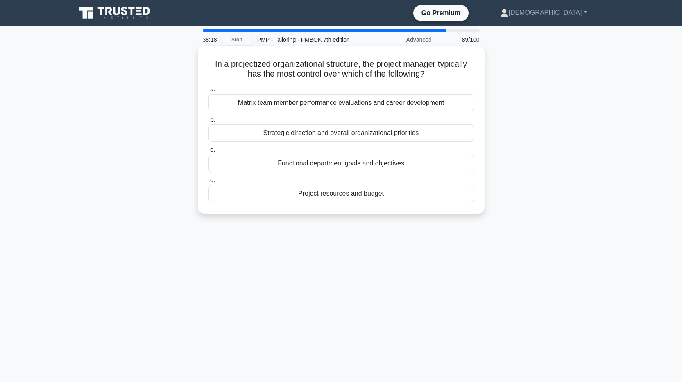
click at [354, 197] on div "Project resources and budget" at bounding box center [342, 193] width 266 height 17
click at [209, 183] on input "d. Project resources and budget" at bounding box center [209, 180] width 0 height 5
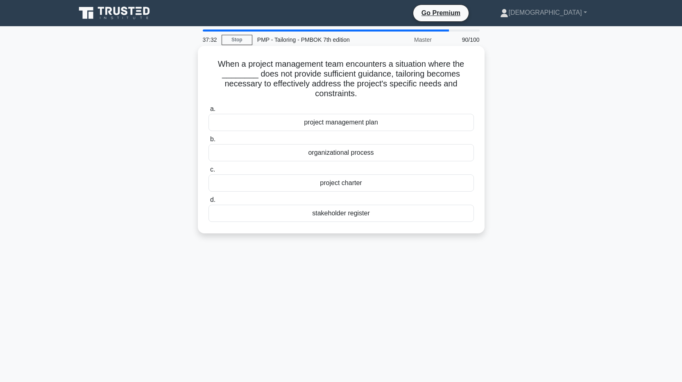
click at [344, 126] on div "project management plan" at bounding box center [342, 122] width 266 height 17
click at [209, 112] on input "a. project management plan" at bounding box center [209, 109] width 0 height 5
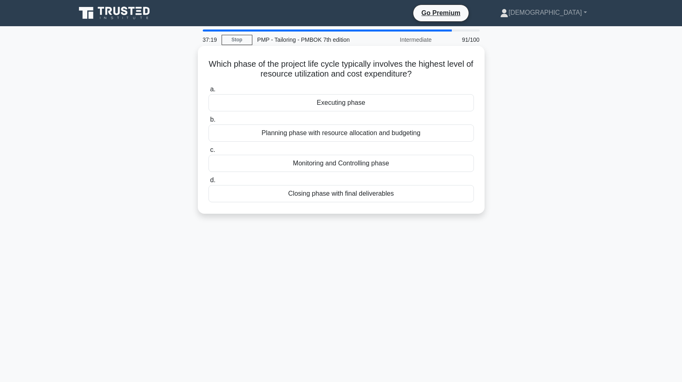
click at [352, 103] on div "Executing phase" at bounding box center [342, 102] width 266 height 17
click at [209, 92] on input "a. Executing phase" at bounding box center [209, 89] width 0 height 5
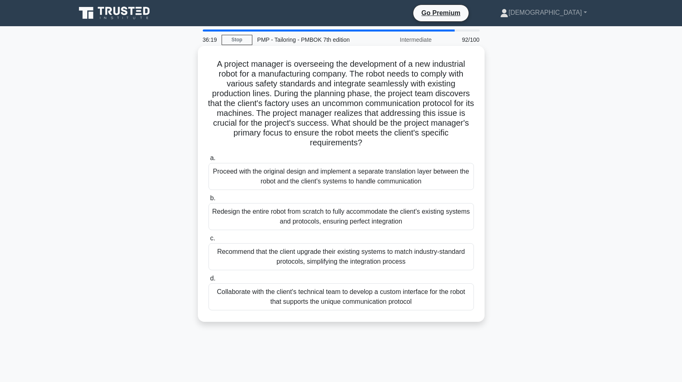
click at [363, 302] on div "Collaborate with the client's technical team to develop a custom interface for …" at bounding box center [342, 297] width 266 height 27
click at [209, 282] on input "d. Collaborate with the client's technical team to develop a custom interface f…" at bounding box center [209, 278] width 0 height 5
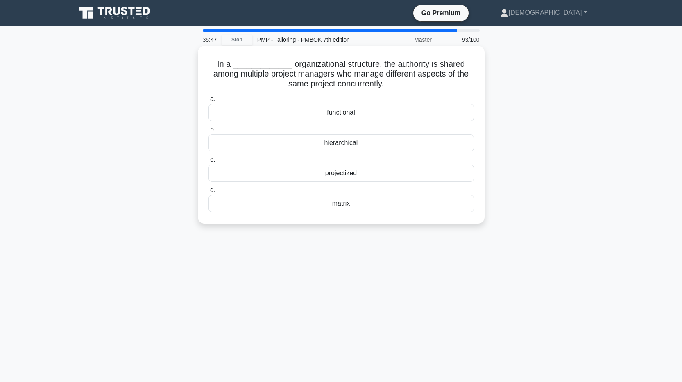
click at [363, 144] on div "hierarchical" at bounding box center [342, 142] width 266 height 17
click at [209, 132] on input "b. hierarchical" at bounding box center [209, 129] width 0 height 5
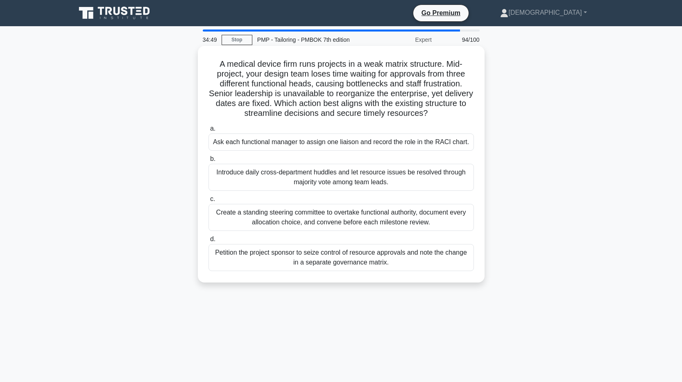
click at [321, 145] on div "Ask each functional manager to assign one liaison and record the role in the RA…" at bounding box center [342, 142] width 266 height 17
click at [209, 132] on input "a. Ask each functional manager to assign one liaison and record the role in the…" at bounding box center [209, 128] width 0 height 5
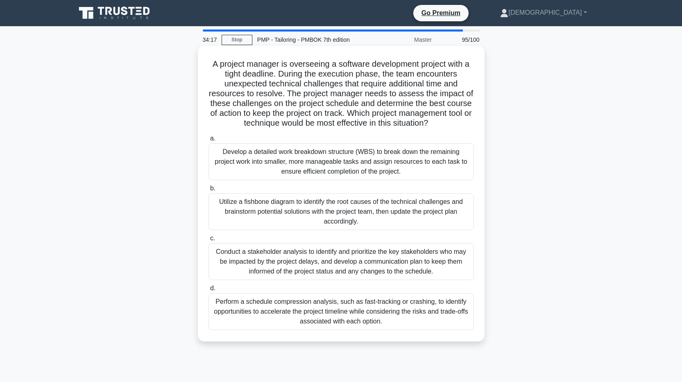
click at [384, 214] on div "Utilize a fishbone diagram to identify the root causes of the technical challen…" at bounding box center [342, 211] width 266 height 37
click at [209, 191] on input "b. Utilize a fishbone diagram to identify the root causes of the technical chal…" at bounding box center [209, 188] width 0 height 5
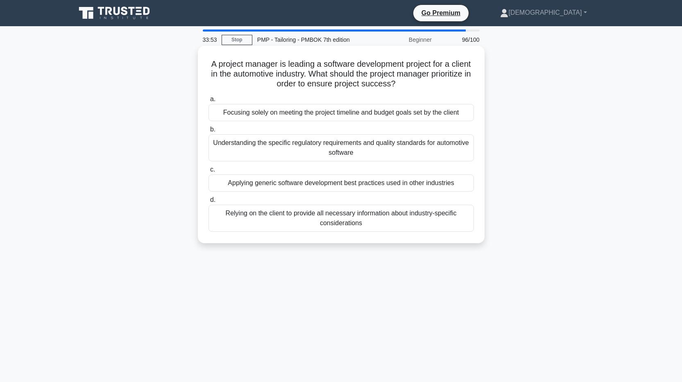
click at [415, 153] on div "Understanding the specific regulatory requirements and quality standards for au…" at bounding box center [342, 147] width 266 height 27
click at [209, 132] on input "b. Understanding the specific regulatory requirements and quality standards for…" at bounding box center [209, 129] width 0 height 5
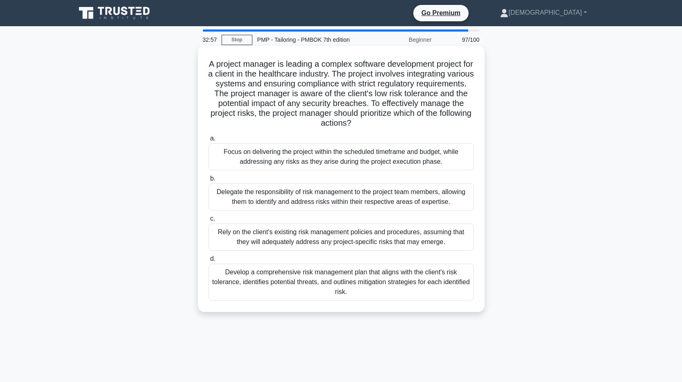
click at [355, 282] on div "Develop a comprehensive risk management plan that aligns with the client's risk…" at bounding box center [342, 282] width 266 height 37
click at [209, 262] on input "d. Develop a comprehensive risk management plan that aligns with the client's r…" at bounding box center [209, 259] width 0 height 5
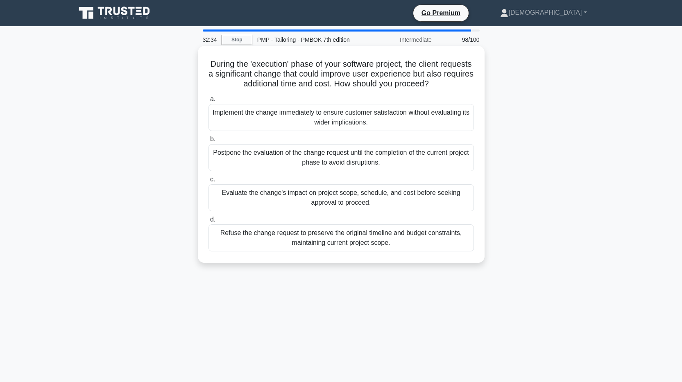
click at [387, 199] on div "Evaluate the change's impact on project scope, schedule, and cost before seekin…" at bounding box center [342, 197] width 266 height 27
click at [209, 182] on input "c. Evaluate the change's impact on project scope, schedule, and cost before see…" at bounding box center [209, 179] width 0 height 5
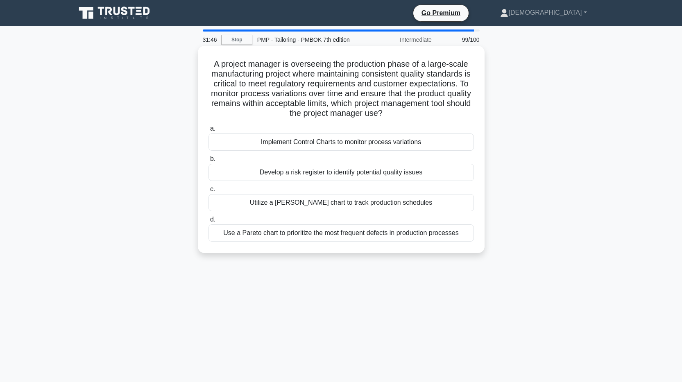
click at [381, 143] on div "Implement Control Charts to monitor process variations" at bounding box center [342, 142] width 266 height 17
click at [209, 132] on input "a. Implement Control Charts to monitor process variations" at bounding box center [209, 128] width 0 height 5
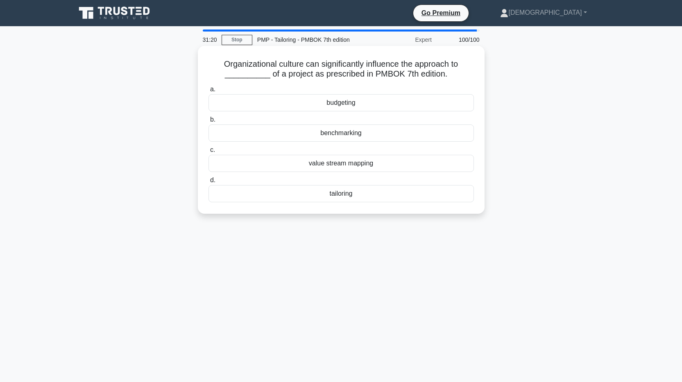
click at [335, 199] on div "tailoring" at bounding box center [342, 193] width 266 height 17
click at [209, 183] on input "d. tailoring" at bounding box center [209, 180] width 0 height 5
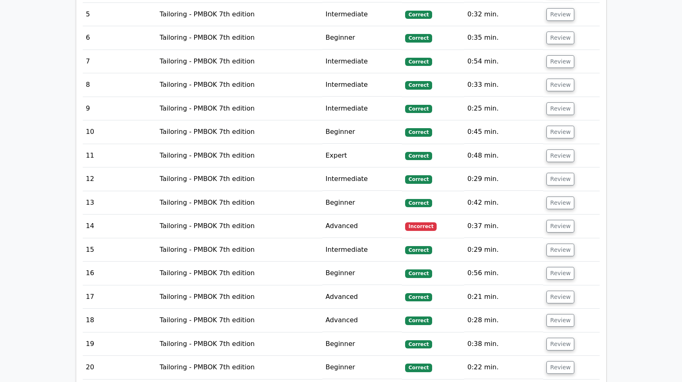
scroll to position [1147, 0]
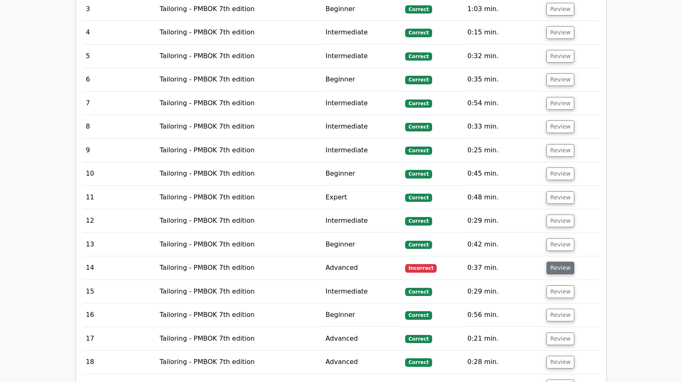
click at [563, 262] on button "Review" at bounding box center [561, 268] width 28 height 13
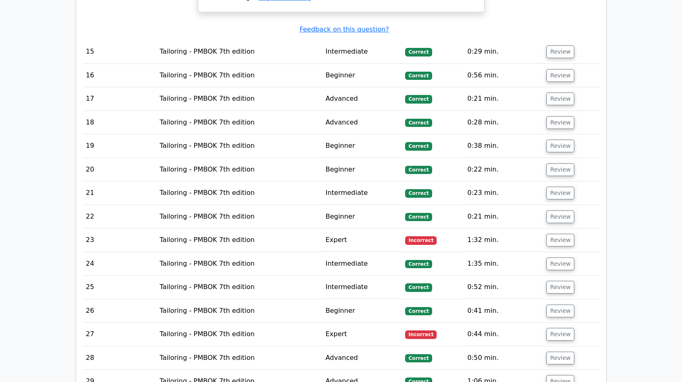
scroll to position [1885, 0]
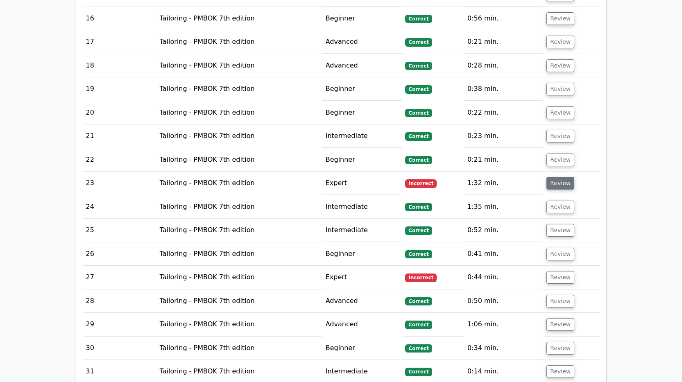
click at [552, 177] on button "Review" at bounding box center [561, 183] width 28 height 13
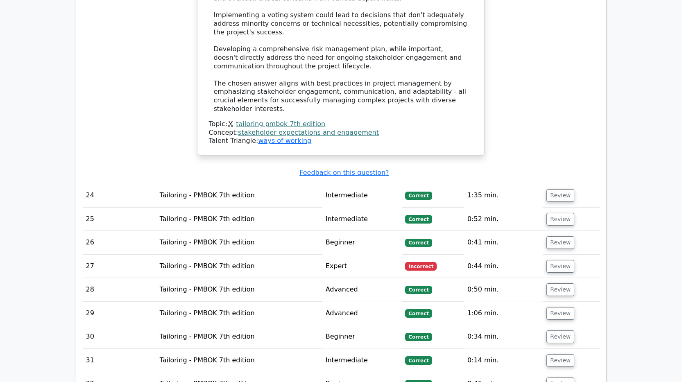
scroll to position [2582, 0]
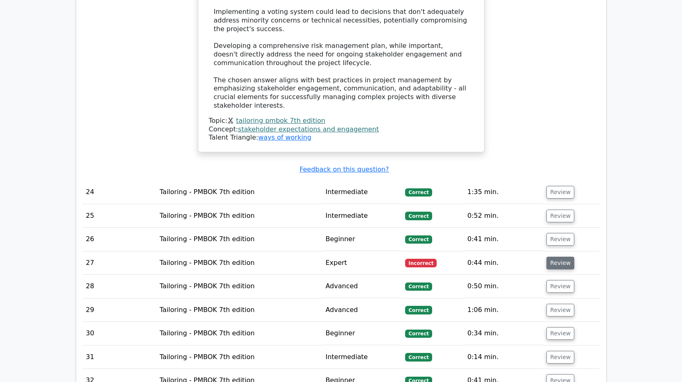
click at [551, 257] on button "Review" at bounding box center [561, 263] width 28 height 13
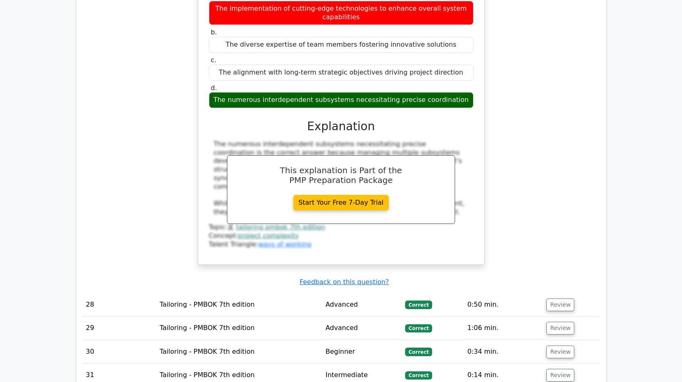
scroll to position [3032, 0]
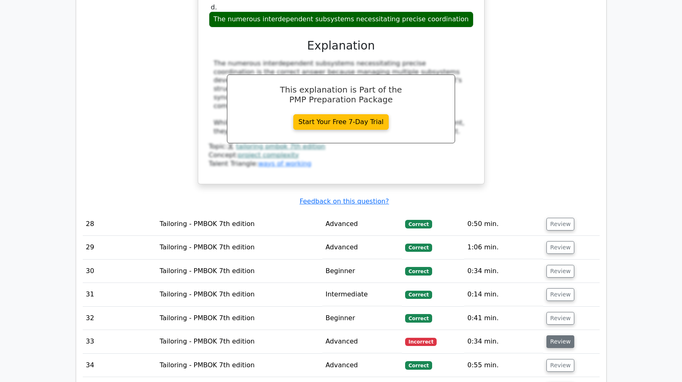
click at [559, 336] on button "Review" at bounding box center [561, 342] width 28 height 13
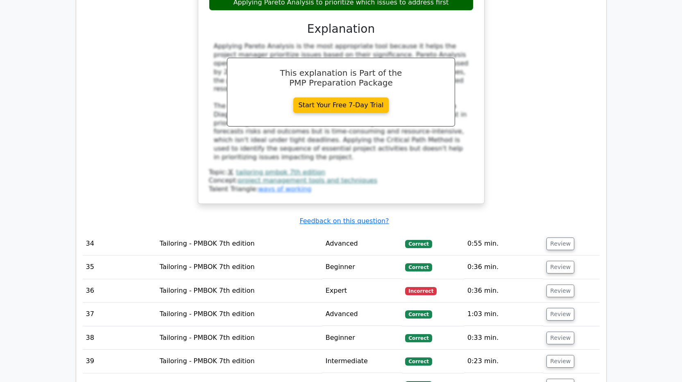
scroll to position [3606, 0]
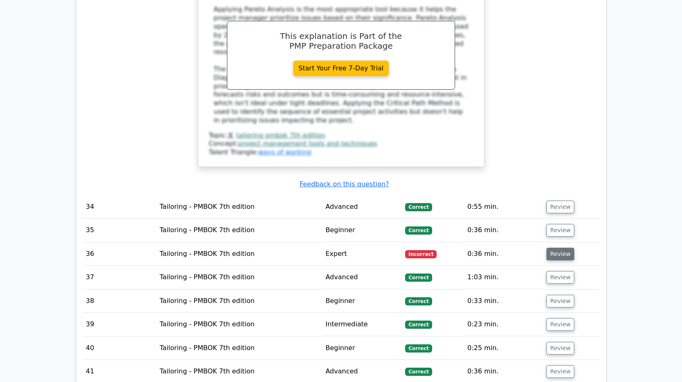
click at [558, 248] on button "Review" at bounding box center [561, 254] width 28 height 13
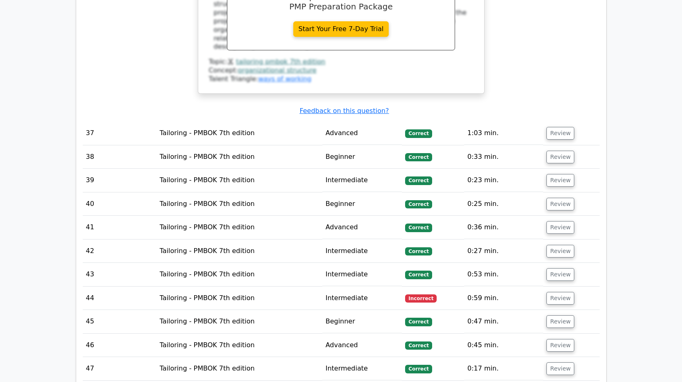
scroll to position [4098, 0]
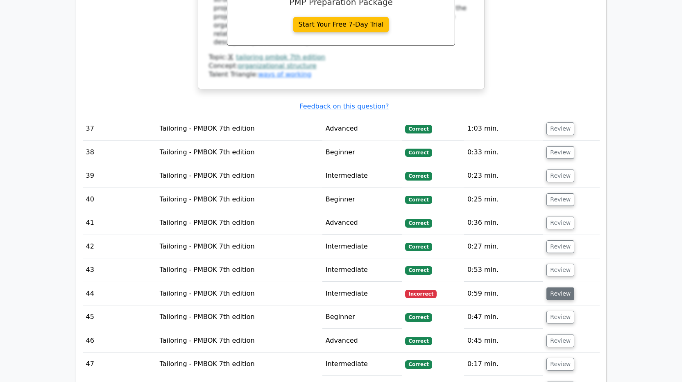
click at [556, 288] on button "Review" at bounding box center [561, 294] width 28 height 13
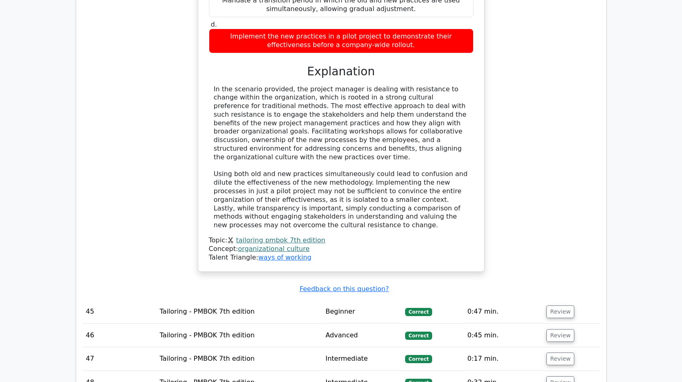
scroll to position [4712, 0]
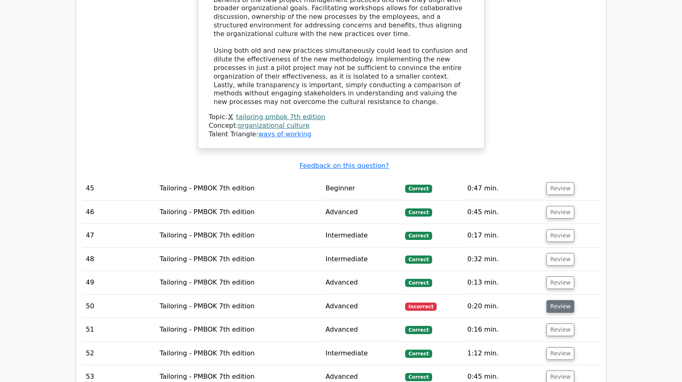
click at [552, 300] on button "Review" at bounding box center [561, 306] width 28 height 13
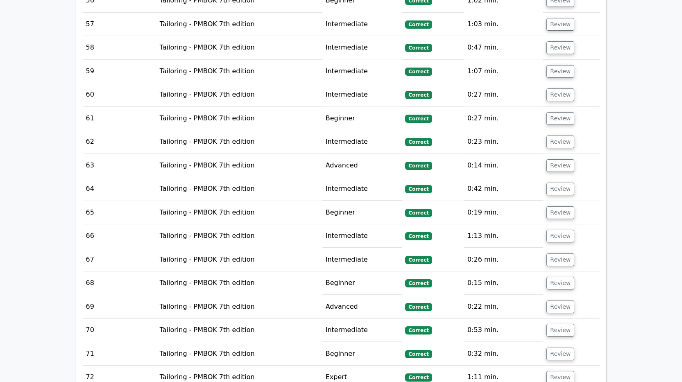
scroll to position [5655, 0]
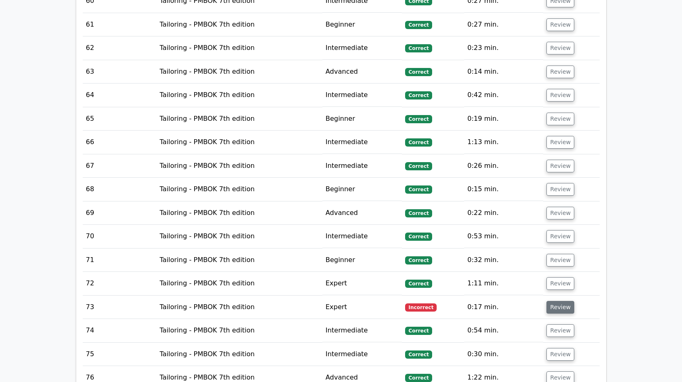
click at [561, 301] on button "Review" at bounding box center [561, 307] width 28 height 13
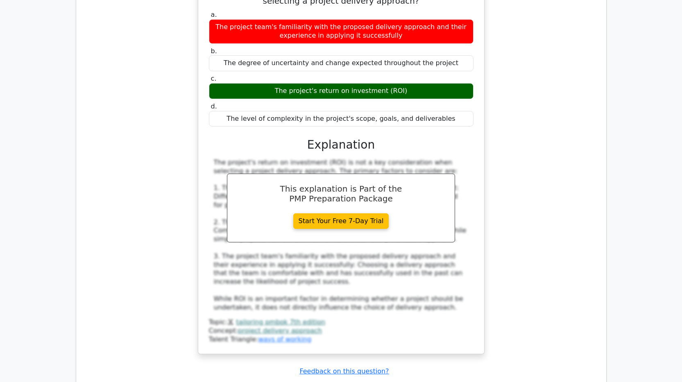
scroll to position [6106, 0]
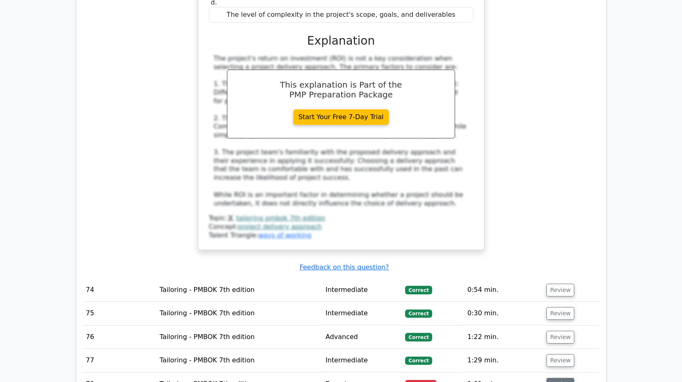
click at [565, 378] on button "Review" at bounding box center [561, 384] width 28 height 13
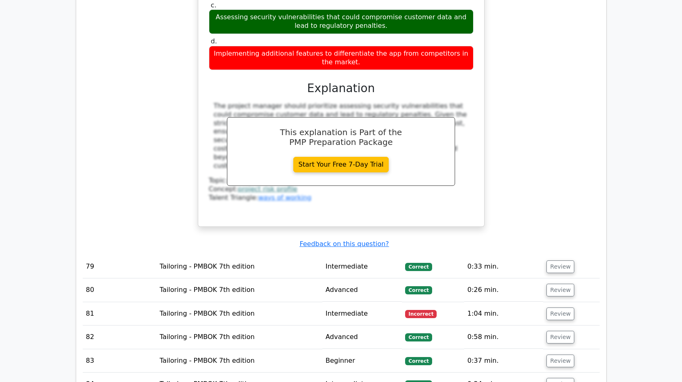
scroll to position [6638, 0]
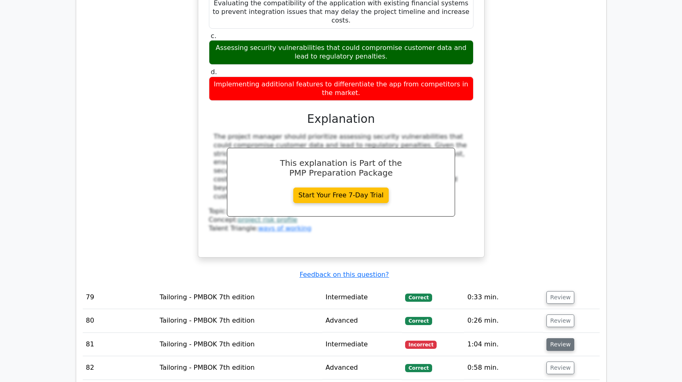
click at [561, 338] on button "Review" at bounding box center [561, 344] width 28 height 13
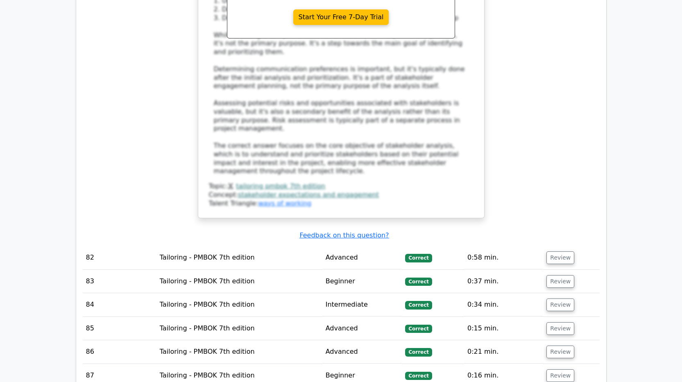
scroll to position [7253, 0]
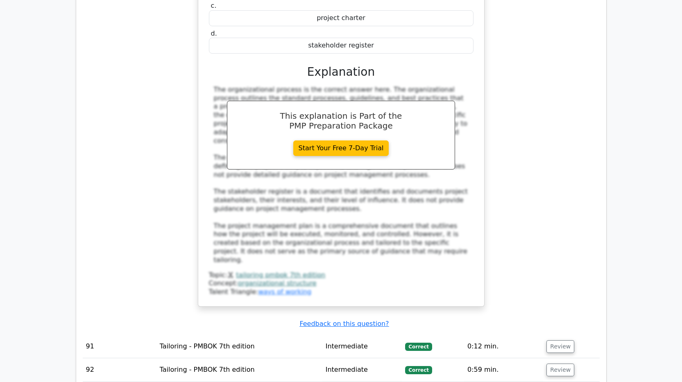
scroll to position [7827, 0]
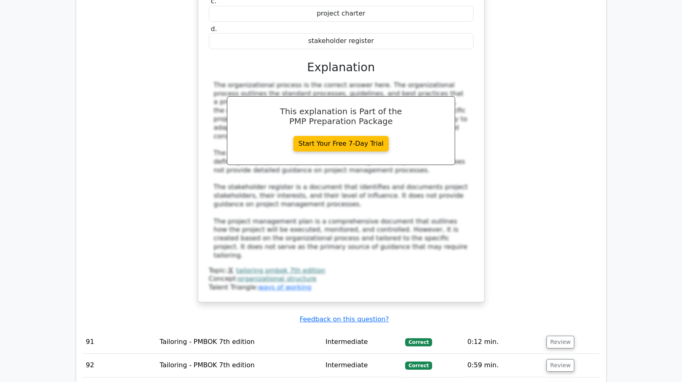
click at [556, 382] on button "Review" at bounding box center [561, 389] width 28 height 13
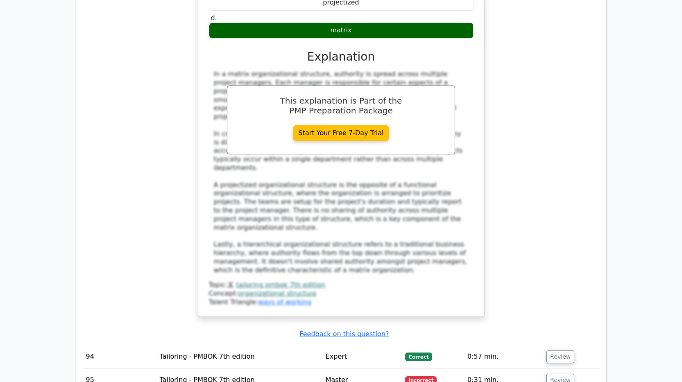
scroll to position [8359, 0]
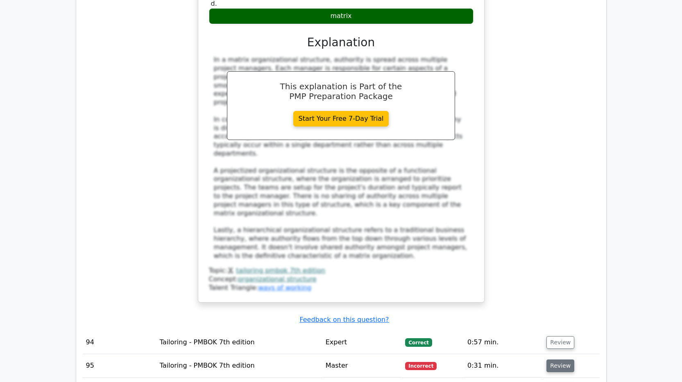
click at [560, 360] on button "Review" at bounding box center [561, 366] width 28 height 13
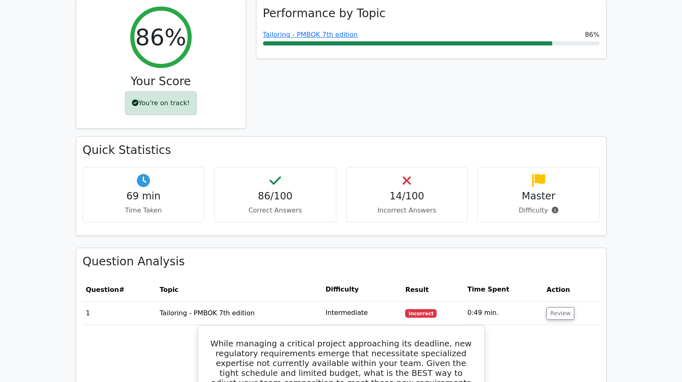
scroll to position [369, 0]
